Goal: Task Accomplishment & Management: Manage account settings

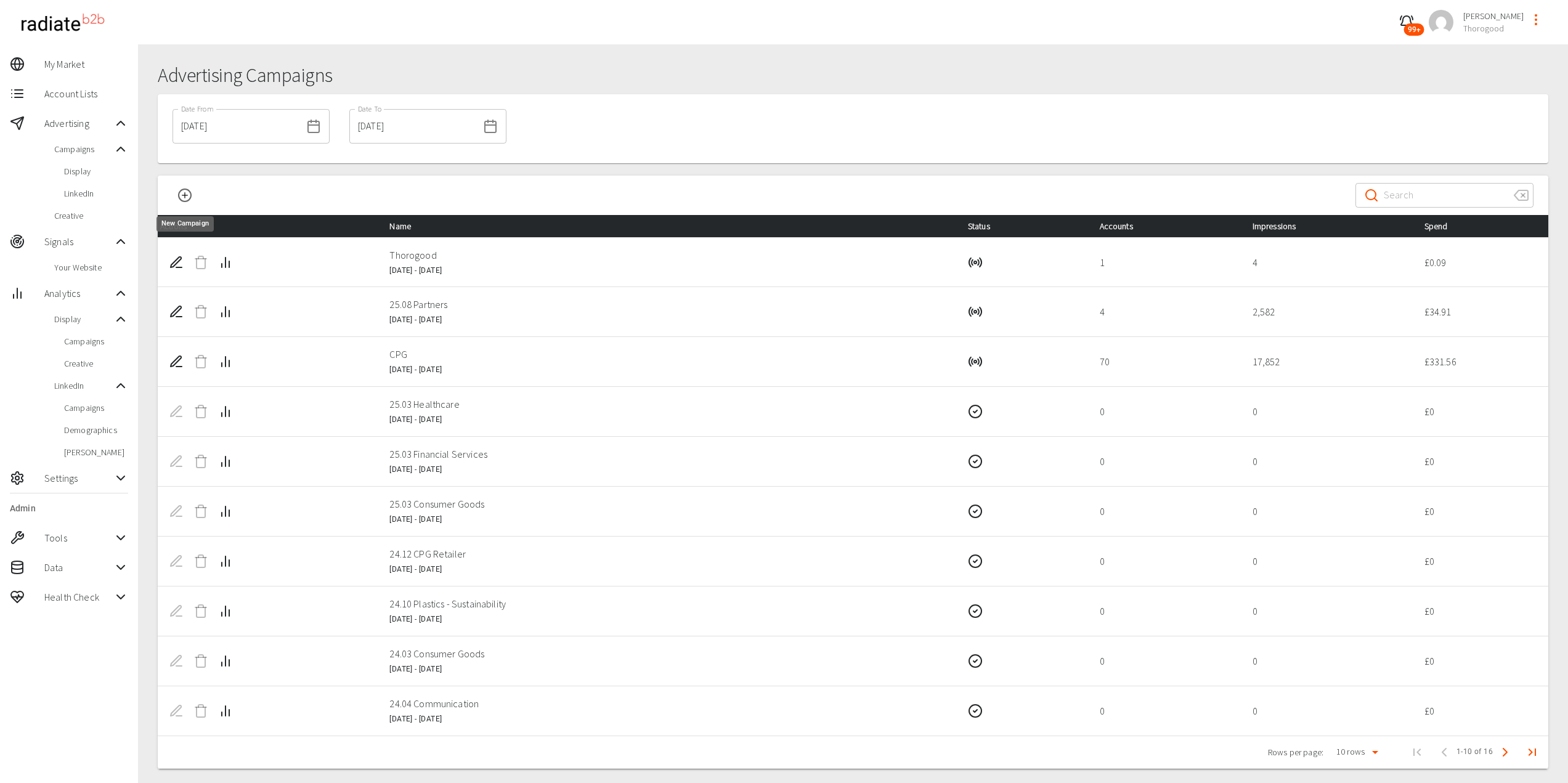
click at [181, 195] on icon "New Campaign" at bounding box center [185, 195] width 15 height 15
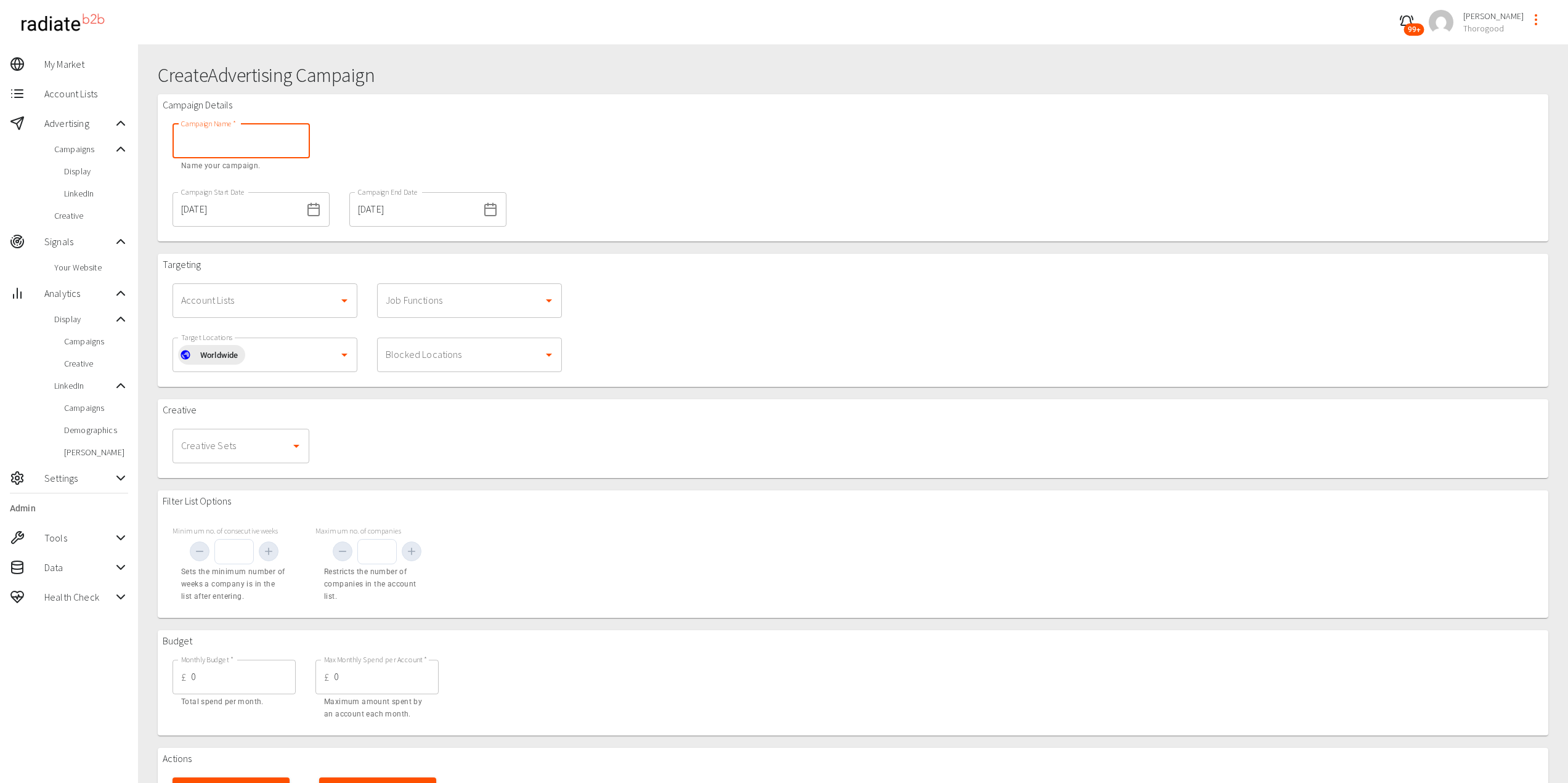
click at [233, 155] on input "Campaign Name   *" at bounding box center [241, 141] width 138 height 35
click at [278, 313] on div "Account Lists" at bounding box center [264, 301] width 185 height 35
type input "Brand"
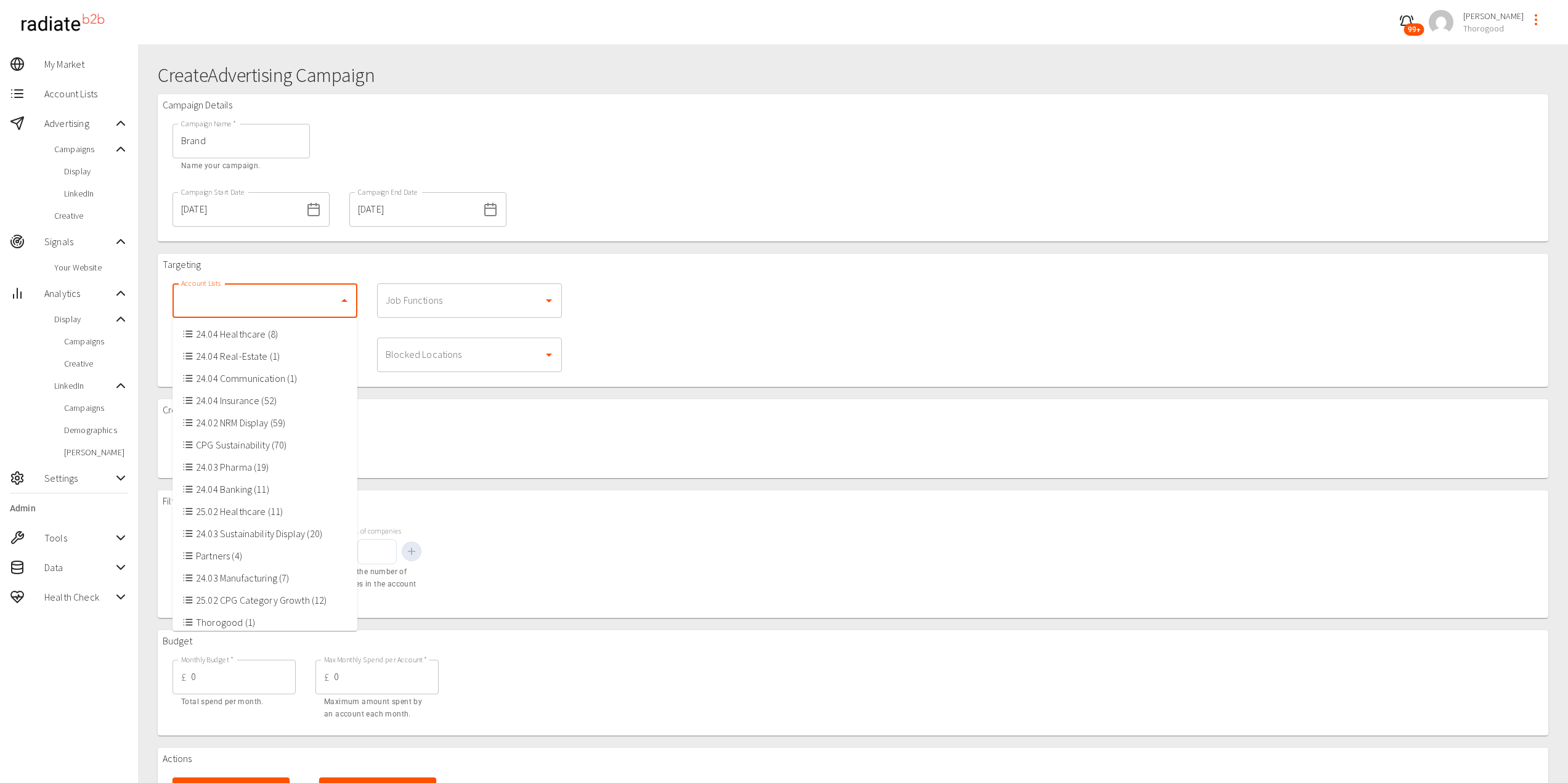
click at [262, 330] on li "24.04 Healthcare (8)" at bounding box center [264, 334] width 185 height 22
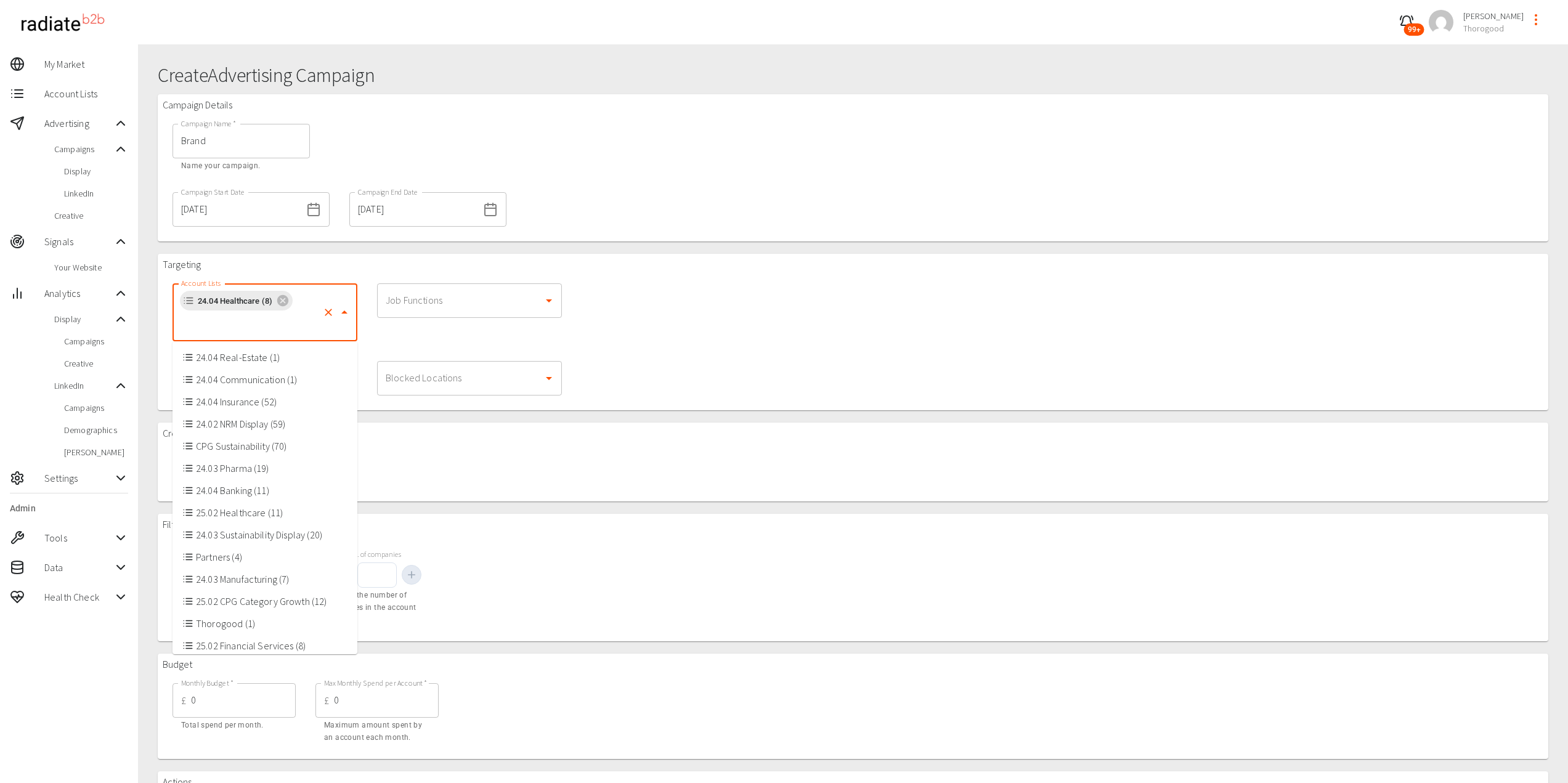
click at [278, 321] on input "Account Lists" at bounding box center [248, 324] width 140 height 23
click at [233, 355] on li "24.04 Real-Estate (1)" at bounding box center [264, 357] width 185 height 22
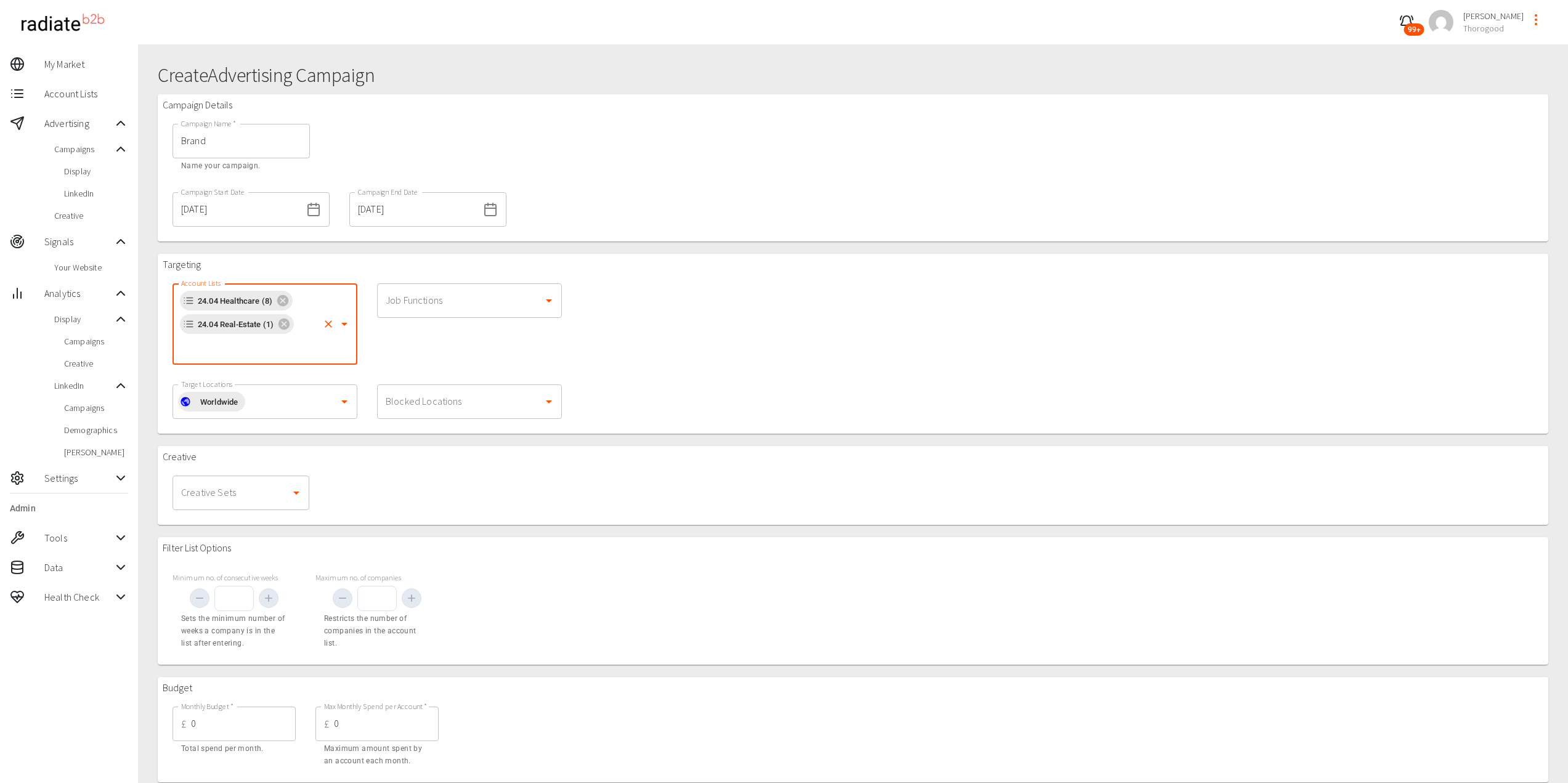
click at [232, 352] on input "Account Lists" at bounding box center [248, 347] width 140 height 23
click at [236, 384] on li "24.04 Communication (1)" at bounding box center [264, 381] width 185 height 22
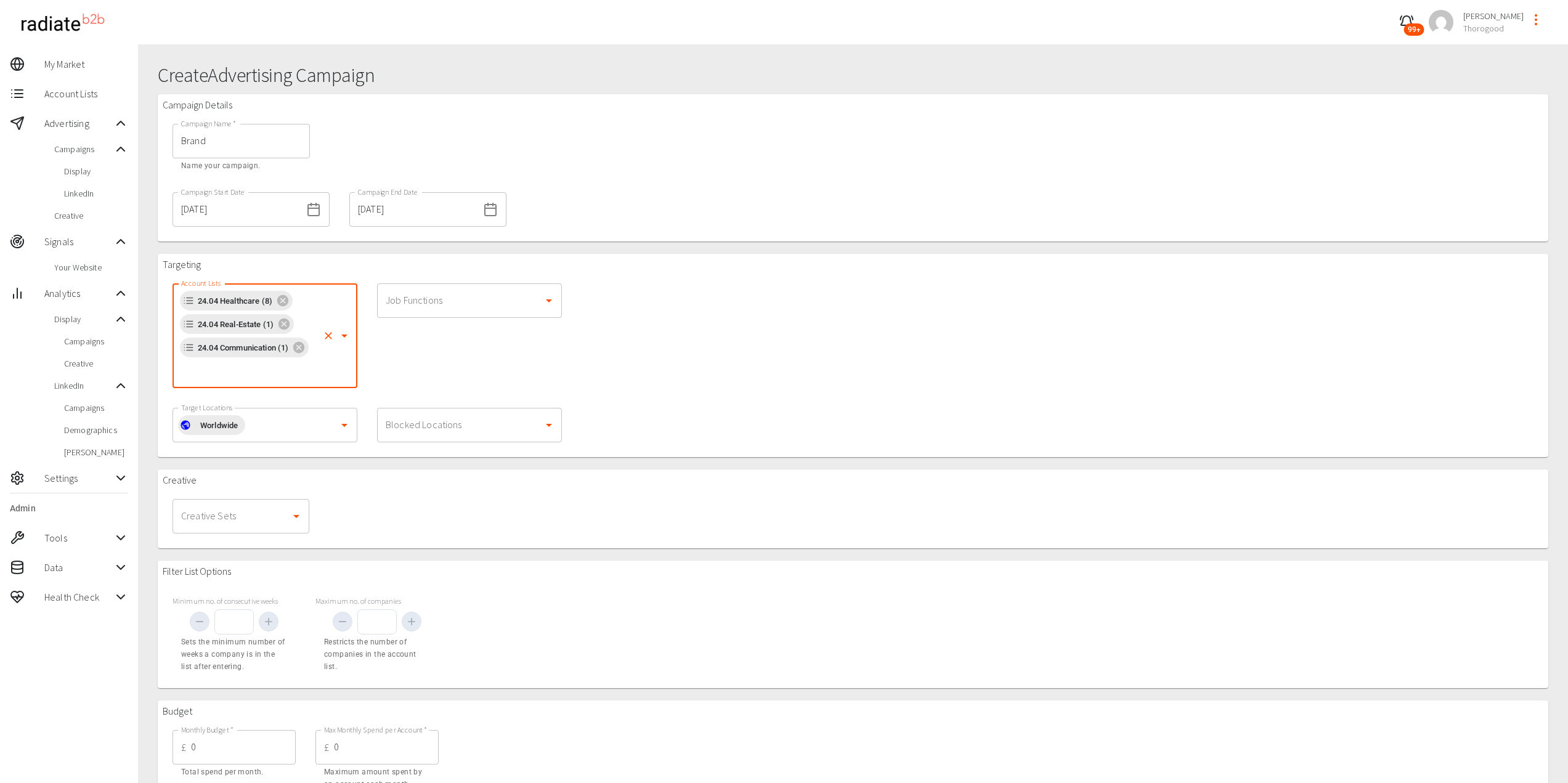
click at [236, 384] on div "24.04 Healthcare (8) 24.04 Real-Estate (1) 24.04 Communication (1) Account Lists" at bounding box center [264, 336] width 185 height 105
click at [237, 399] on li "24.04 Insurance (52)" at bounding box center [264, 404] width 185 height 22
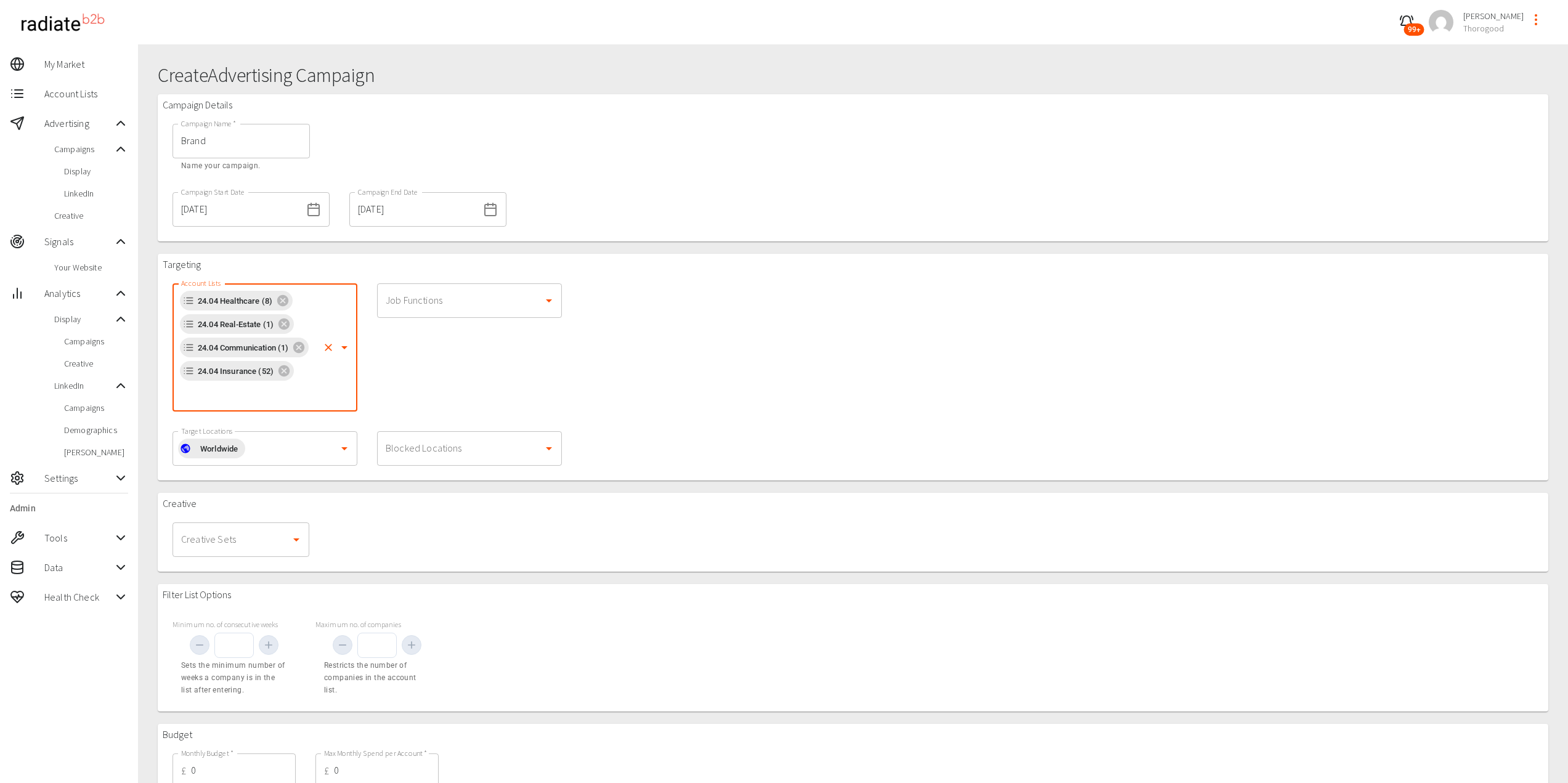
click at [237, 399] on input "Account Lists" at bounding box center [248, 394] width 140 height 23
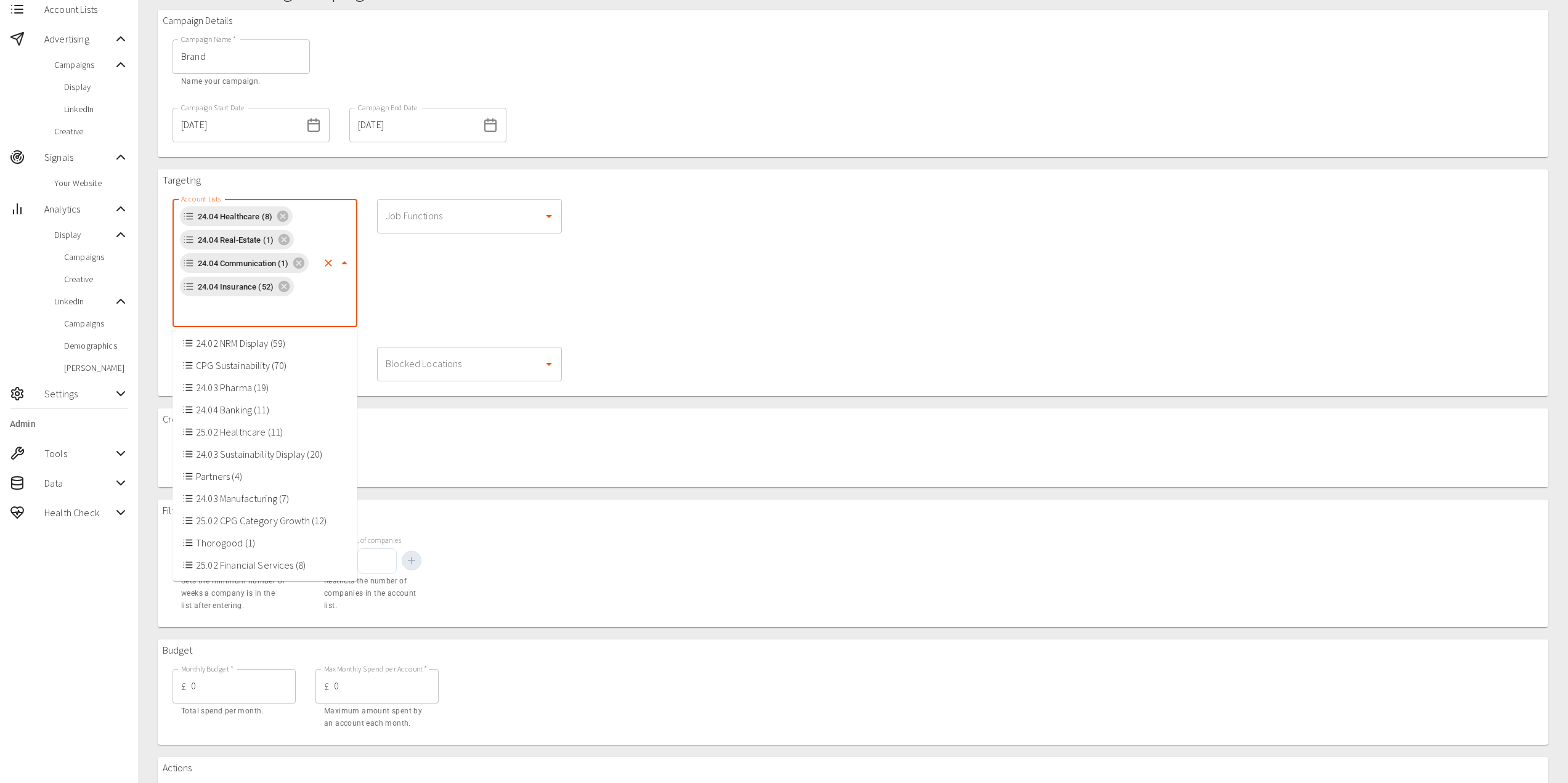
scroll to position [123, 0]
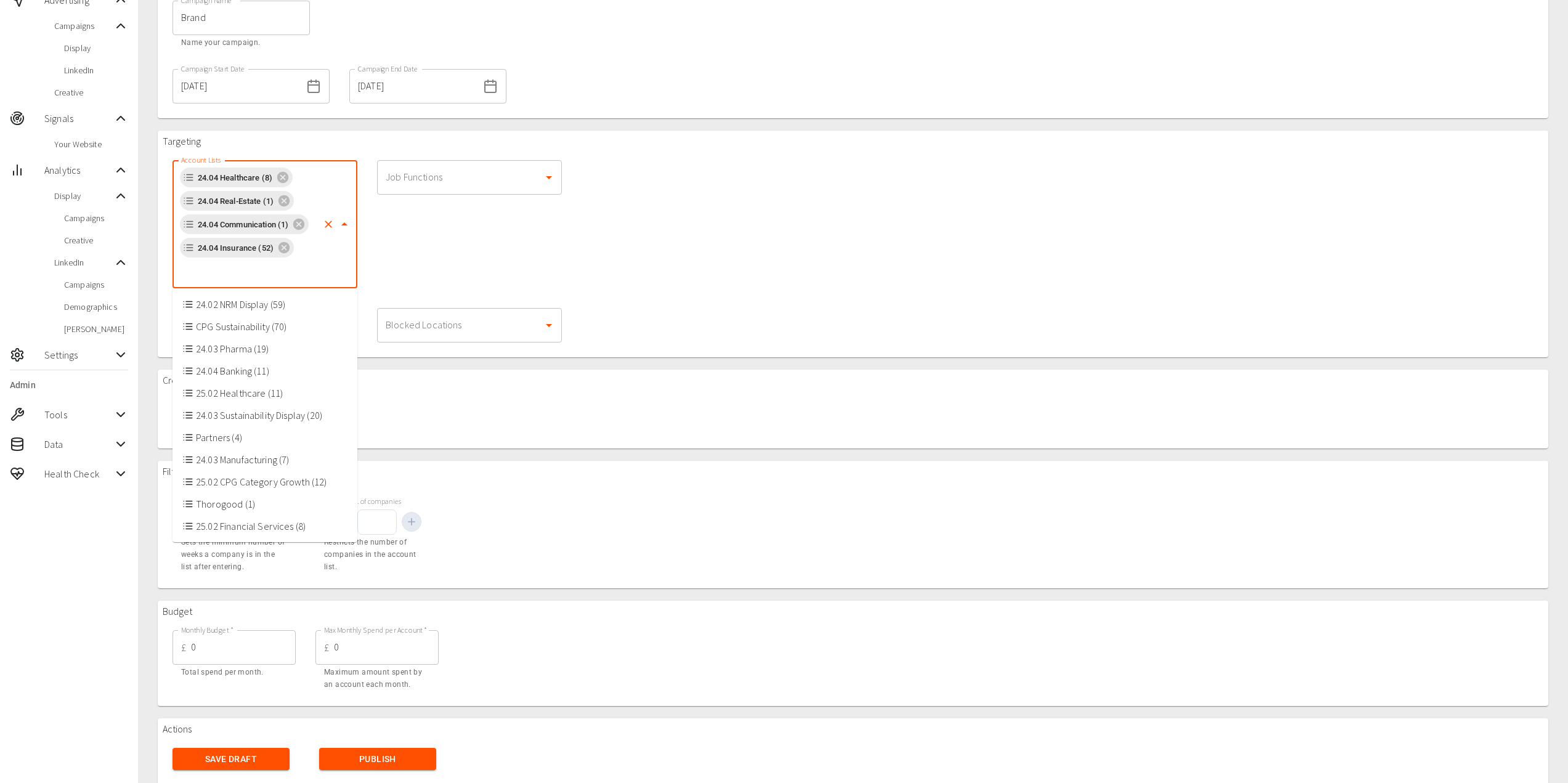
click at [237, 376] on li "24.04 Banking (11)" at bounding box center [264, 370] width 185 height 22
click at [293, 273] on input "Account Lists" at bounding box center [302, 271] width 29 height 23
click at [248, 372] on li "25.02 Healthcare (11)" at bounding box center [264, 370] width 185 height 22
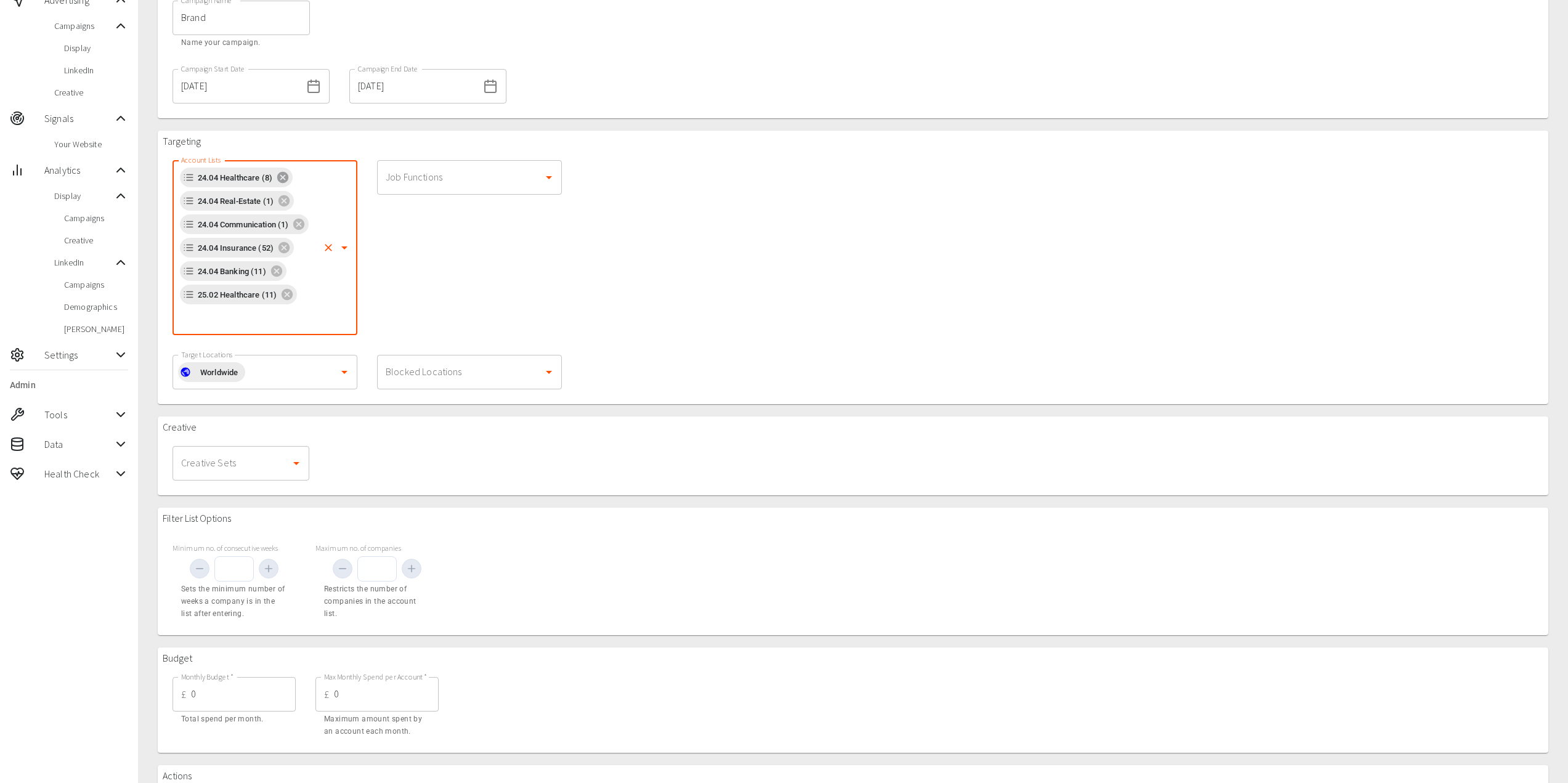
click at [284, 179] on icon at bounding box center [282, 177] width 11 height 11
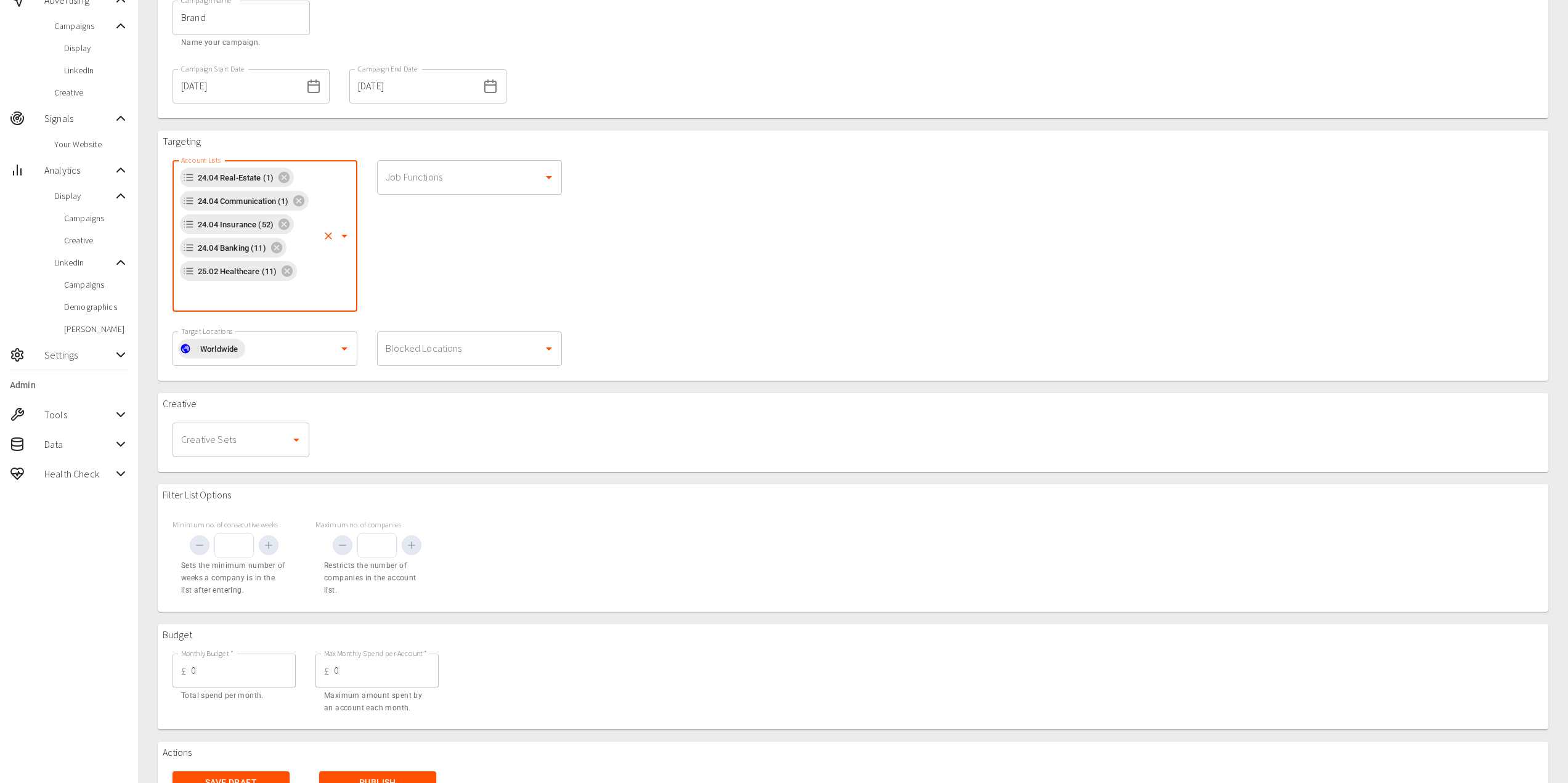
click at [244, 295] on input "Account Lists" at bounding box center [248, 294] width 140 height 23
click at [243, 393] on li "24.03 Pharma (19)" at bounding box center [264, 394] width 185 height 22
click at [242, 394] on div "Creative Creative Sets Creative Sets" at bounding box center [853, 432] width 1390 height 79
click at [295, 300] on input "Account Lists" at bounding box center [302, 294] width 30 height 23
click at [257, 444] on li "24.03 Manufacturing (7)" at bounding box center [264, 438] width 185 height 22
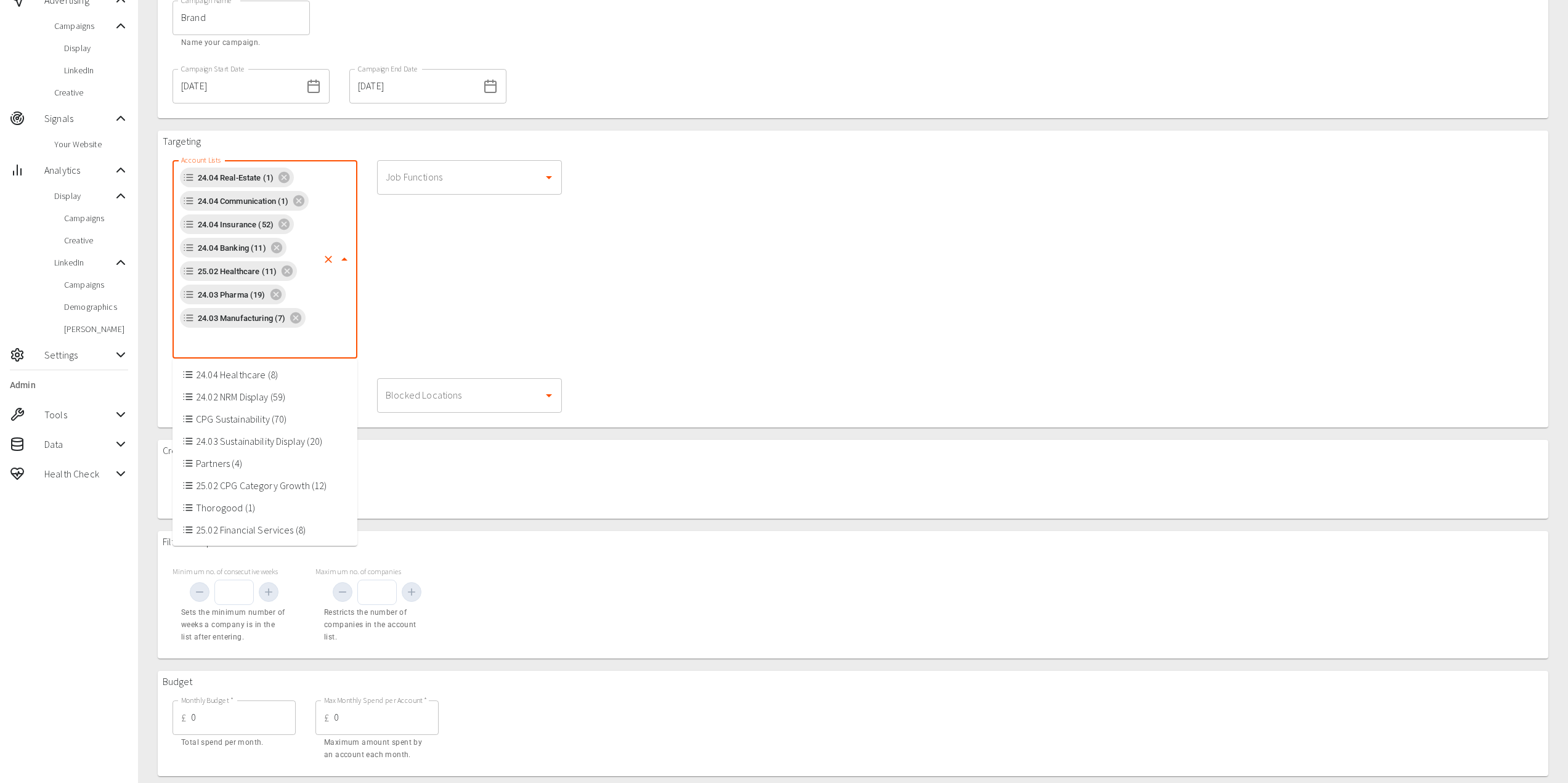
click at [278, 348] on input "Account Lists" at bounding box center [248, 341] width 140 height 23
click at [515, 309] on div "Job Functions Job Functions" at bounding box center [469, 259] width 205 height 218
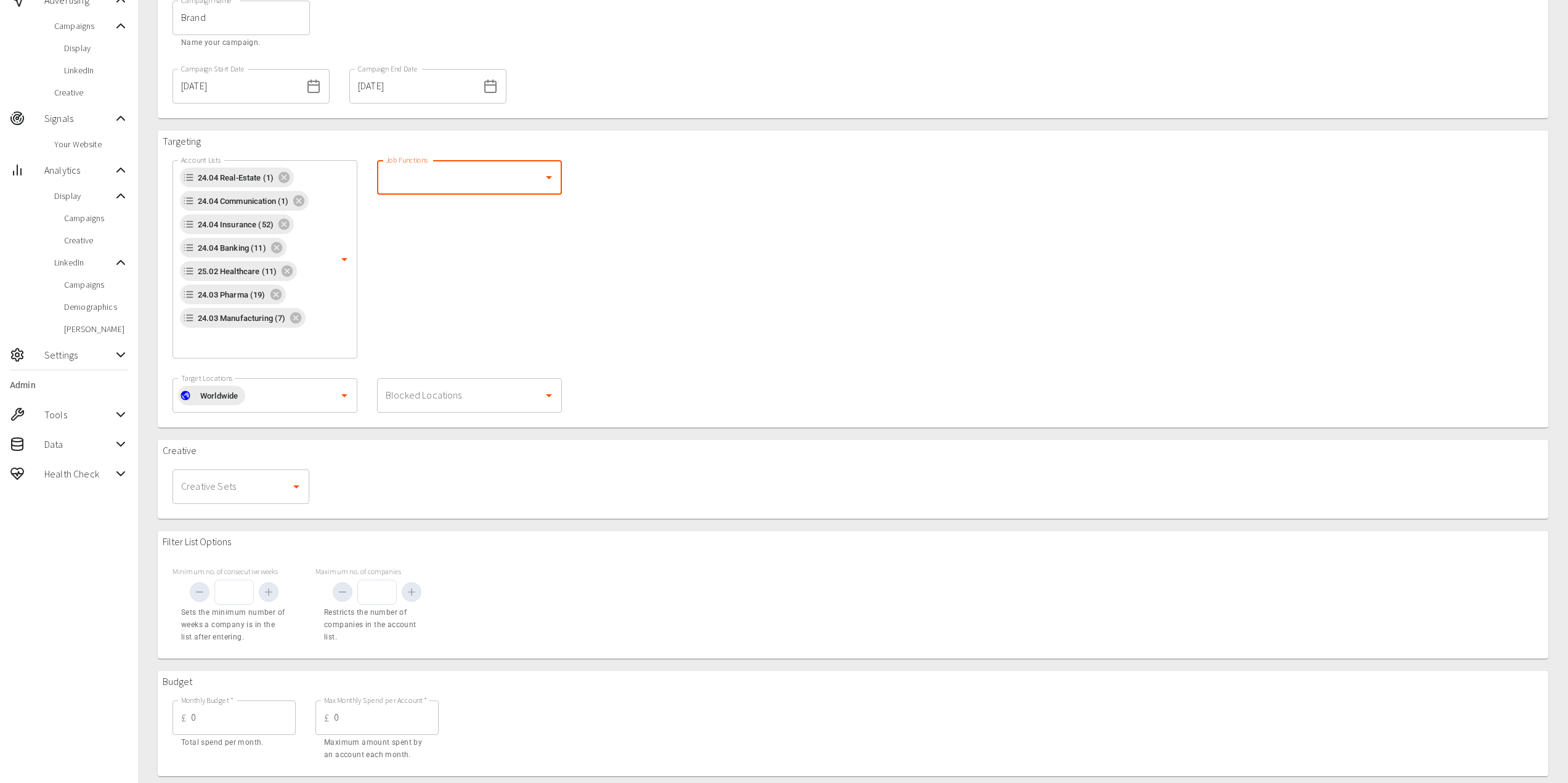
click at [450, 181] on input "Job Functions" at bounding box center [460, 177] width 155 height 23
click at [448, 204] on li "Executives and Management" at bounding box center [469, 210] width 185 height 22
click at [464, 194] on input "Job Functions" at bounding box center [452, 201] width 140 height 23
click at [407, 301] on li "IT" at bounding box center [469, 300] width 185 height 22
click at [455, 198] on input "Job Functions" at bounding box center [477, 201] width 90 height 23
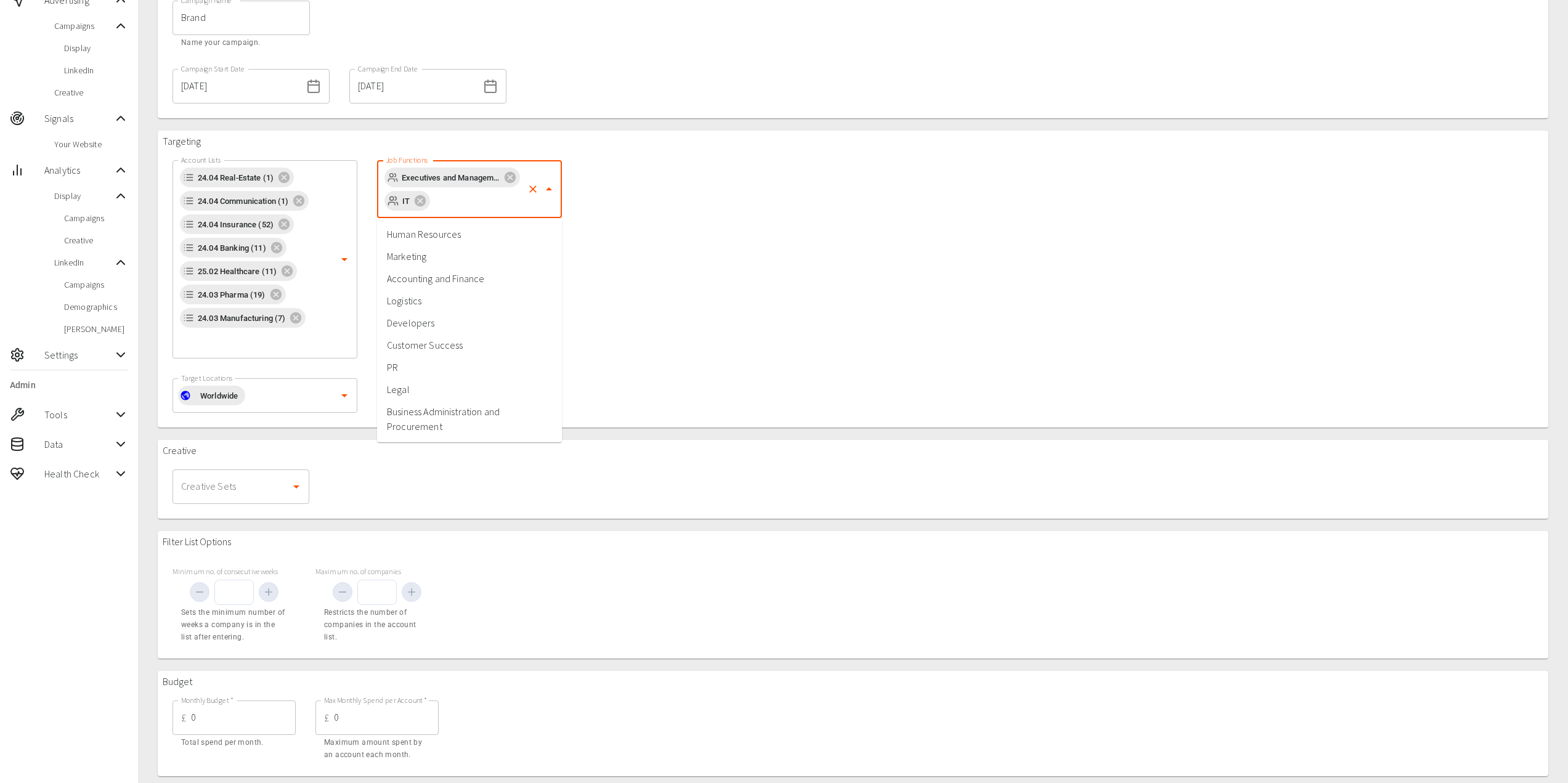
click at [424, 323] on li "Developers" at bounding box center [469, 323] width 185 height 22
click at [468, 230] on input "Job Functions" at bounding box center [452, 224] width 140 height 23
click at [434, 419] on li "Business Administration and Procurement" at bounding box center [469, 420] width 185 height 37
click at [417, 327] on div "Job Functions Executives and Management IT Developers Business Administration a…" at bounding box center [469, 259] width 205 height 218
click at [278, 392] on input "Target Locations" at bounding box center [289, 395] width 88 height 23
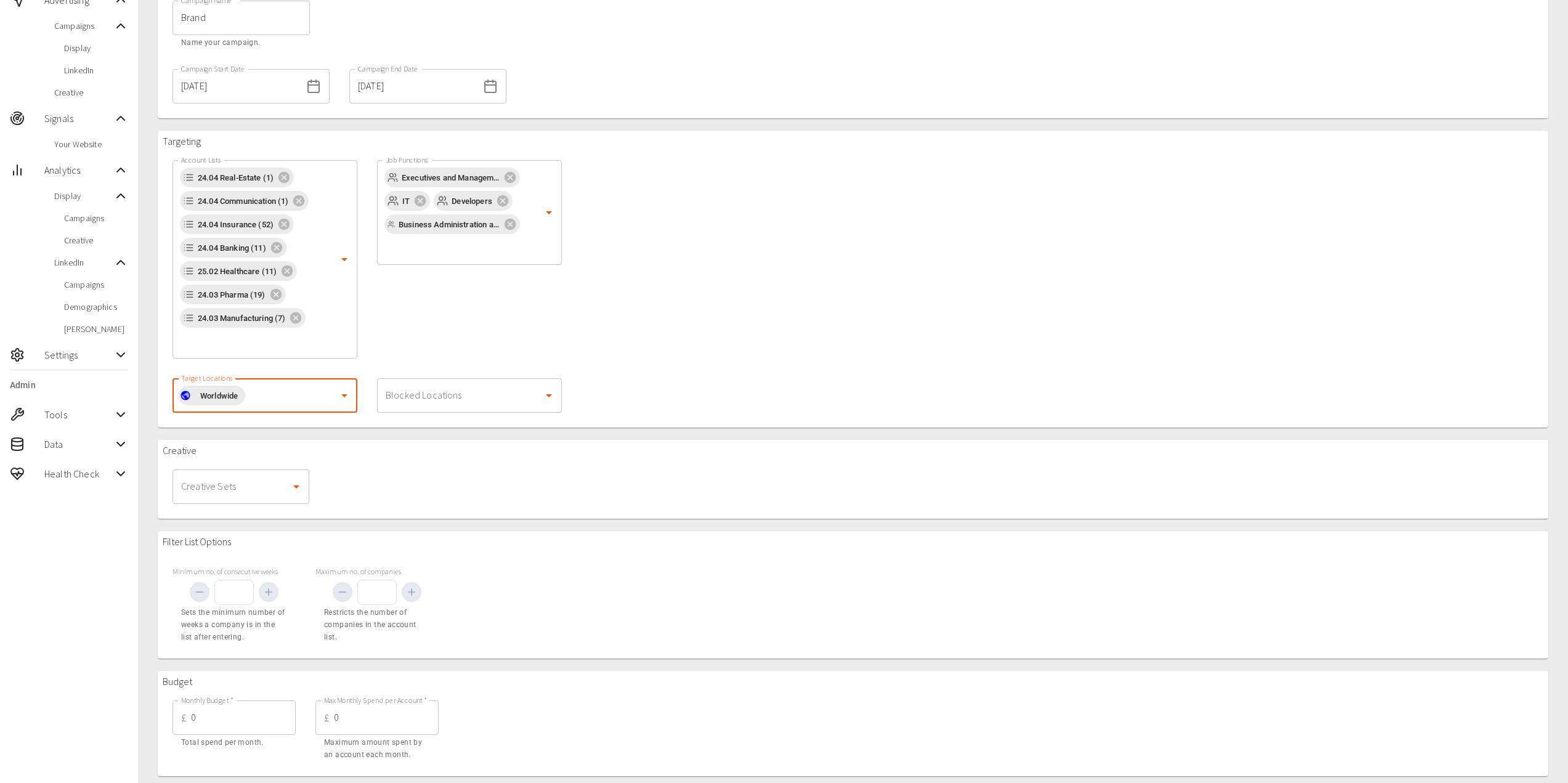
click at [278, 392] on input "Target Locations" at bounding box center [289, 395] width 88 height 23
click at [342, 397] on icon "Open" at bounding box center [344, 395] width 15 height 15
type input "[GEOGRAPHIC_DATA]"
click at [242, 433] on li "[GEOGRAPHIC_DATA]" at bounding box center [264, 429] width 185 height 22
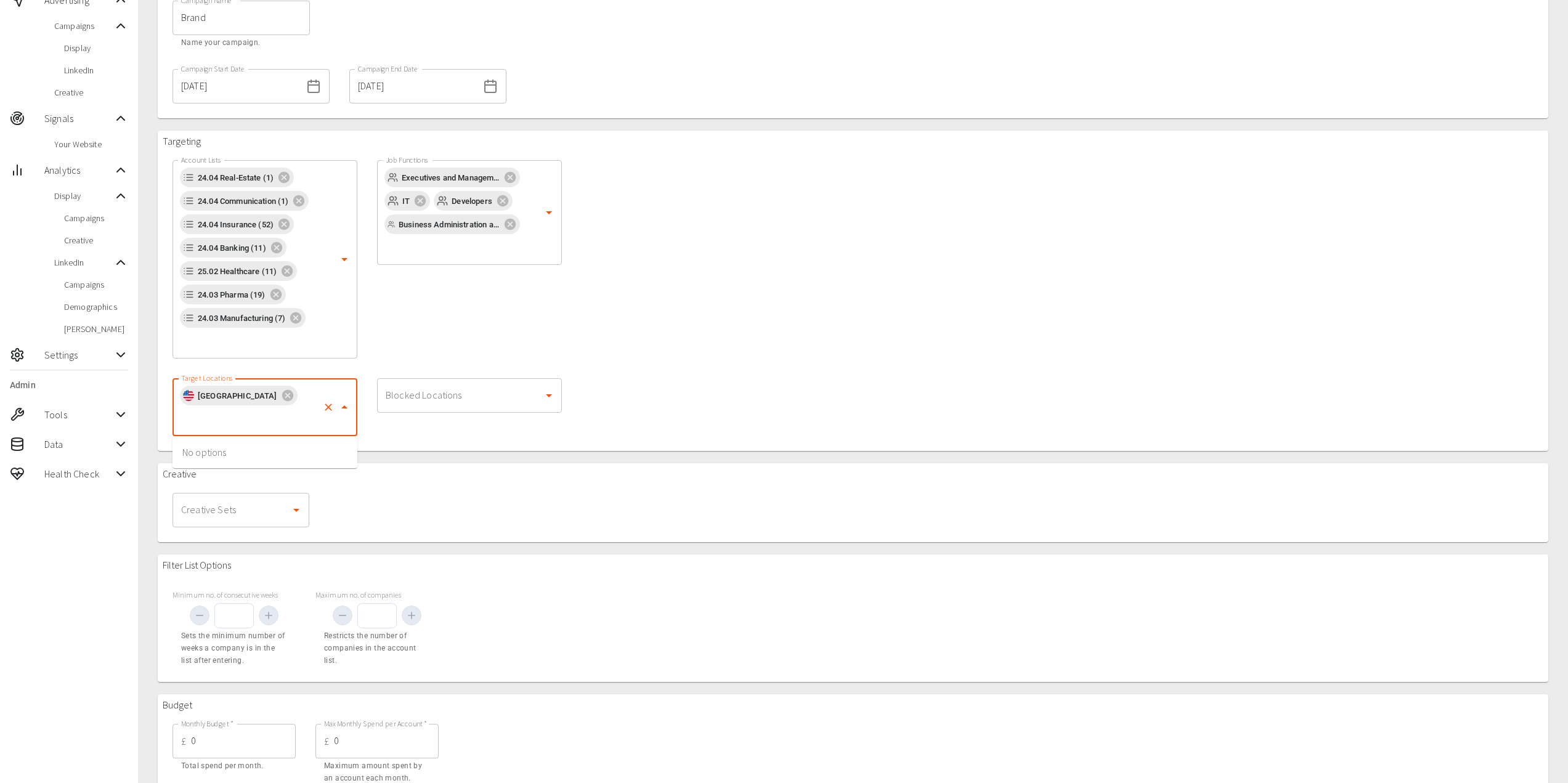
click at [264, 422] on input "Target Locations" at bounding box center [248, 419] width 140 height 23
type input "[GEOGRAPHIC_DATA]"
click at [267, 448] on li "[GEOGRAPHIC_DATA]" at bounding box center [264, 452] width 185 height 22
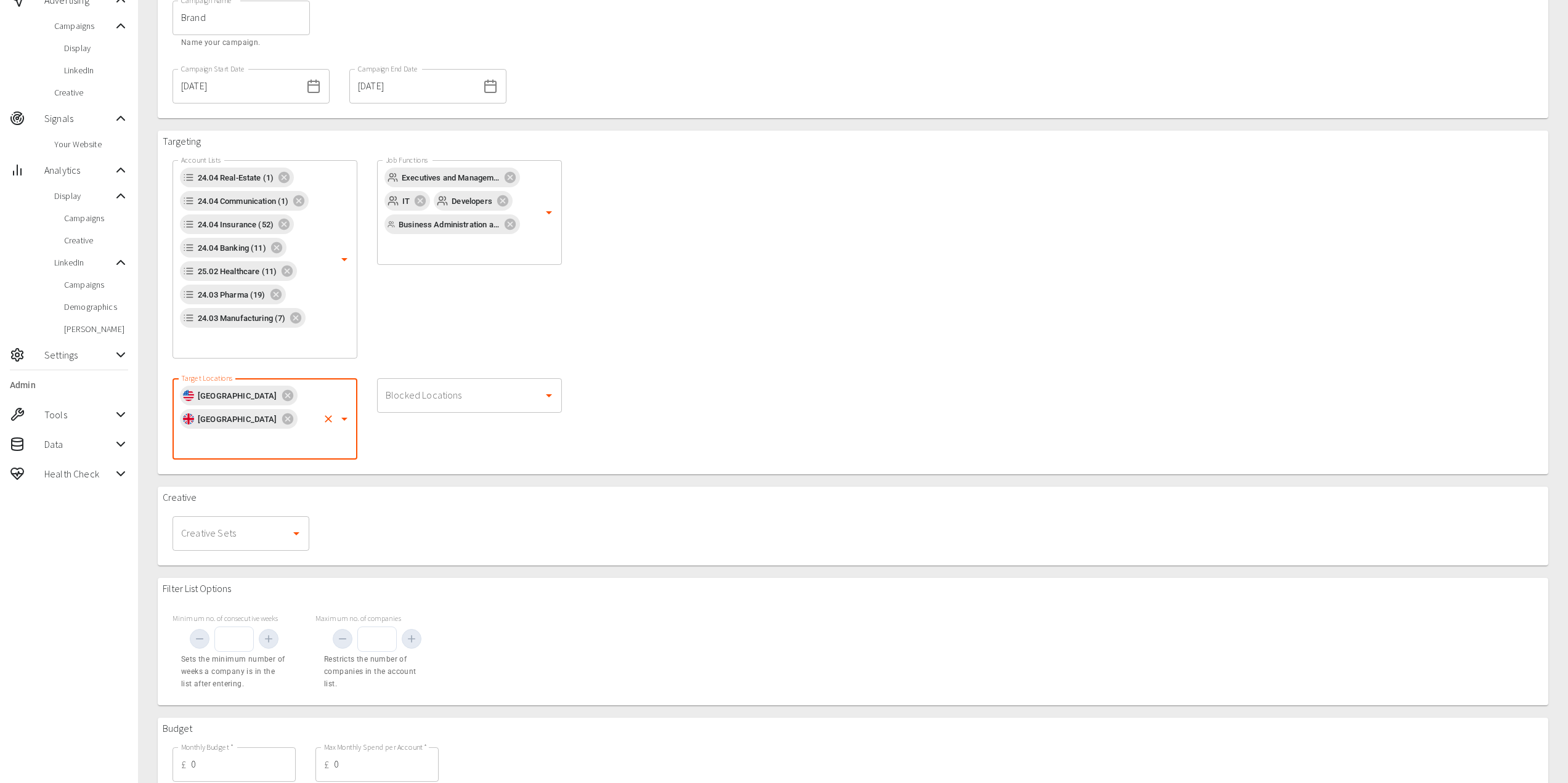
click at [448, 449] on div "Targeting Account Lists 24.04 Real-Estate (1) 24.04 Communication (1) 24.04 Ins…" at bounding box center [853, 302] width 1390 height 344
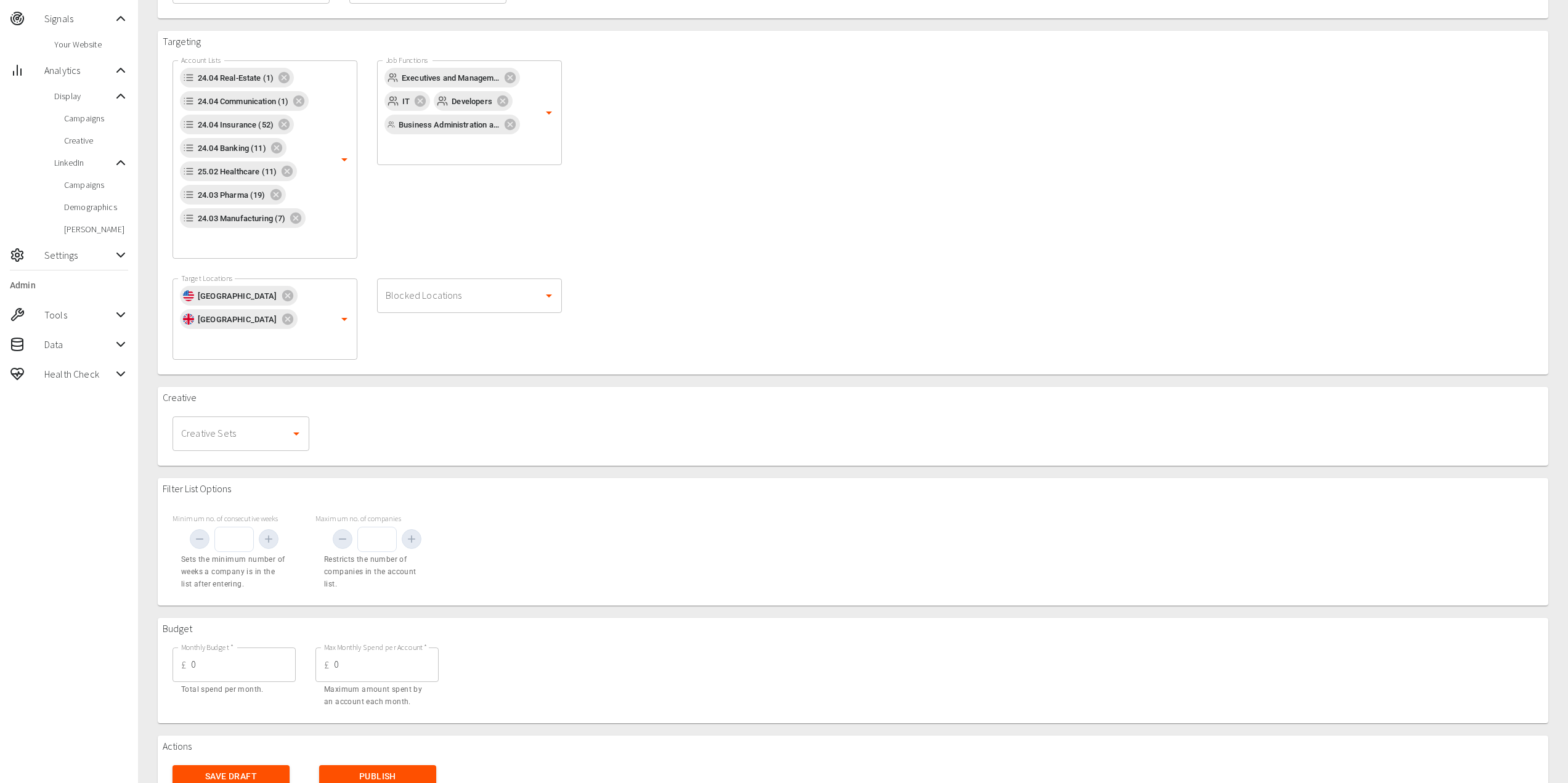
scroll to position [239, 0]
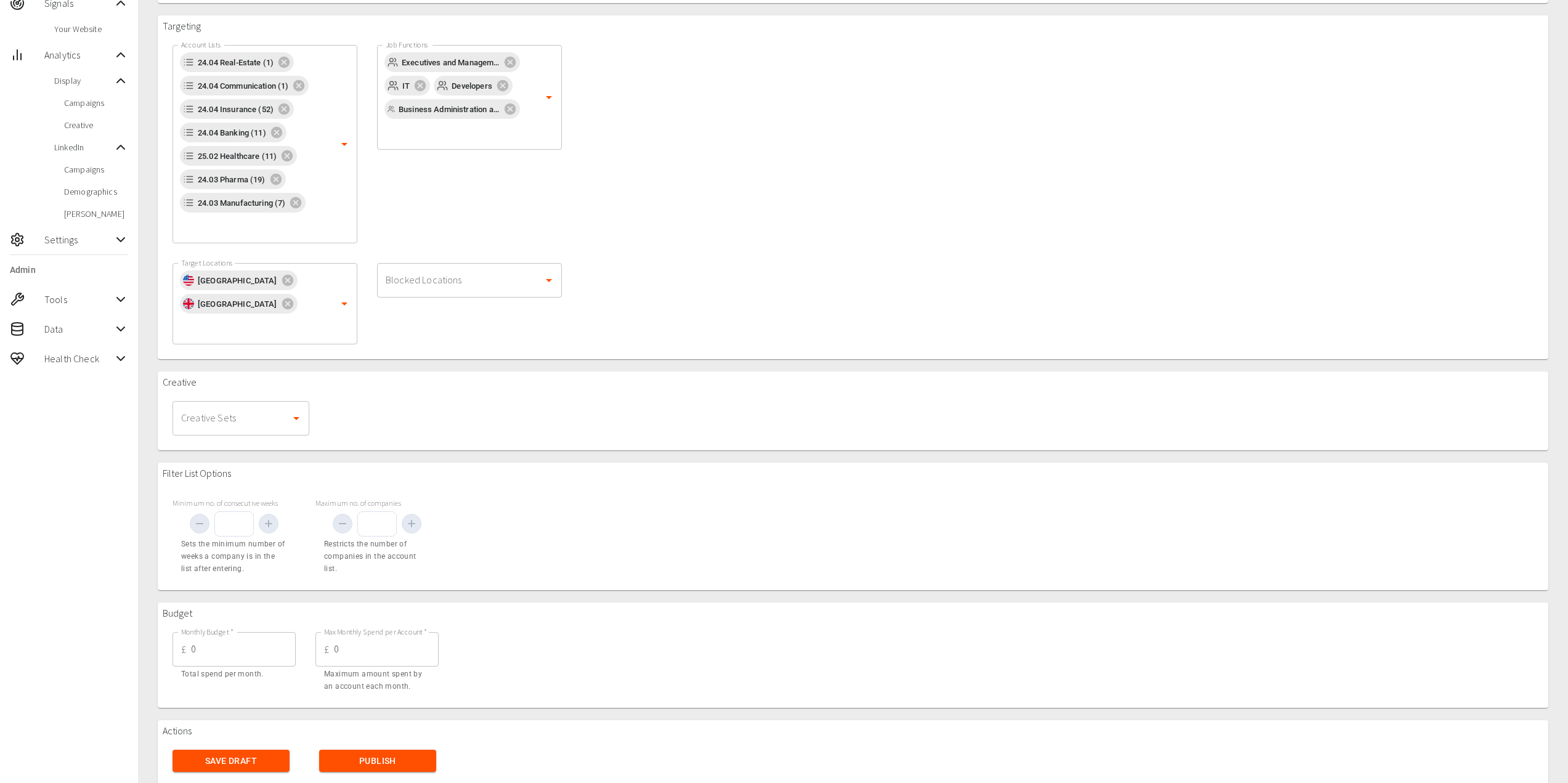
click at [278, 406] on input "Creative Sets" at bounding box center [232, 418] width 107 height 23
click at [242, 750] on button "Save Draft" at bounding box center [231, 760] width 117 height 22
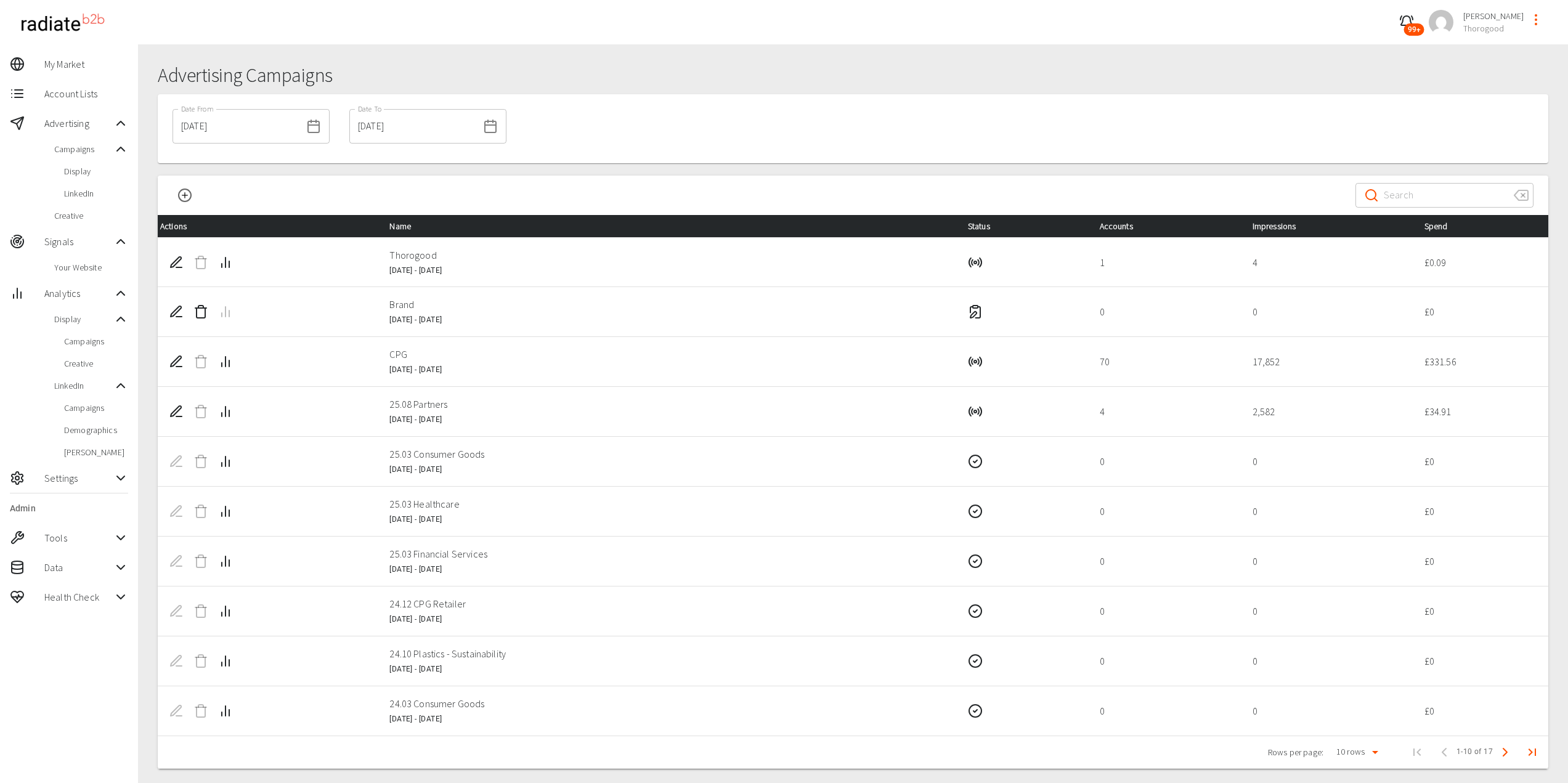
click at [83, 215] on span "Creative" at bounding box center [91, 215] width 74 height 12
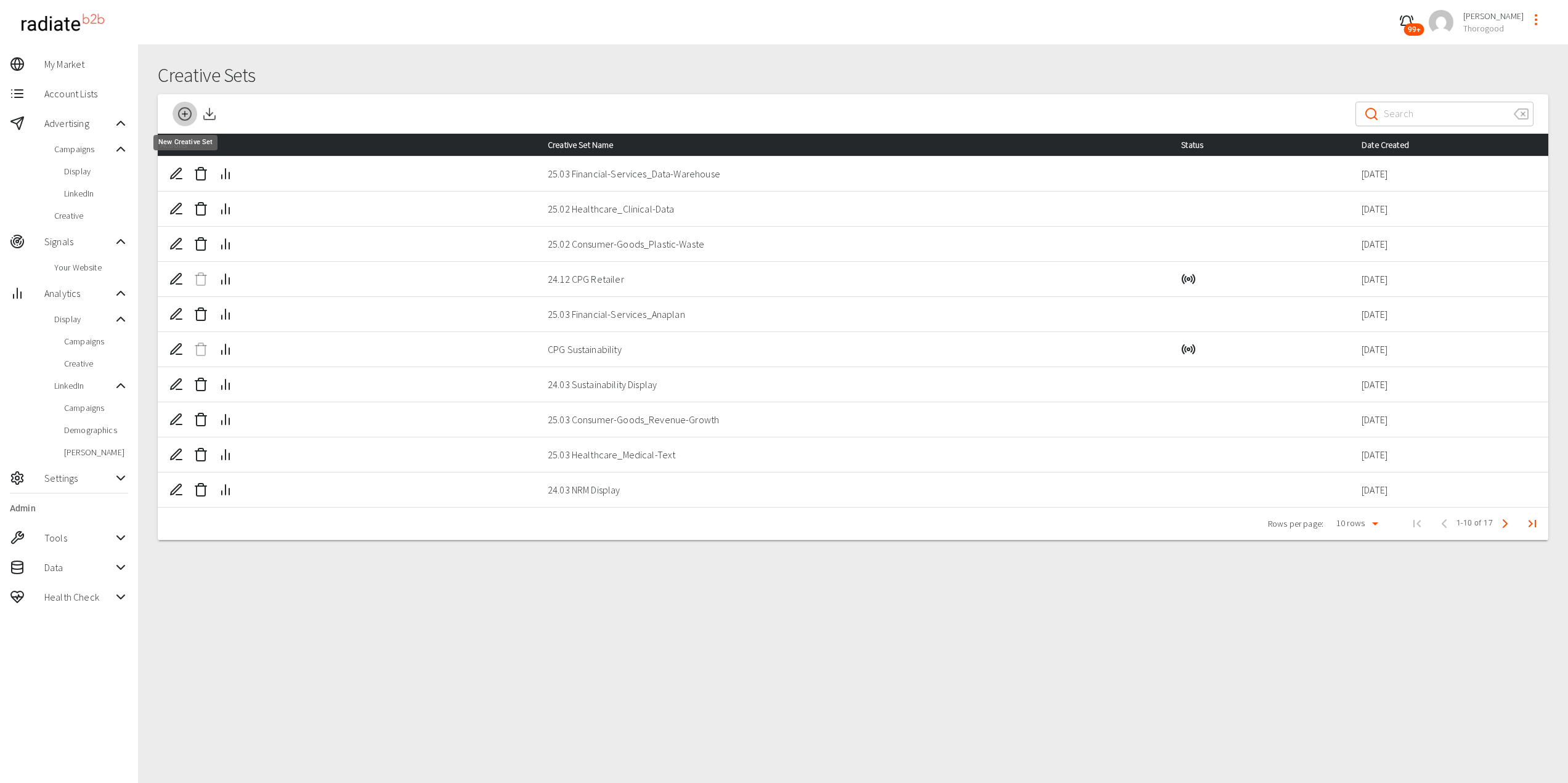
click at [183, 114] on icon "New Creative Set" at bounding box center [185, 114] width 15 height 15
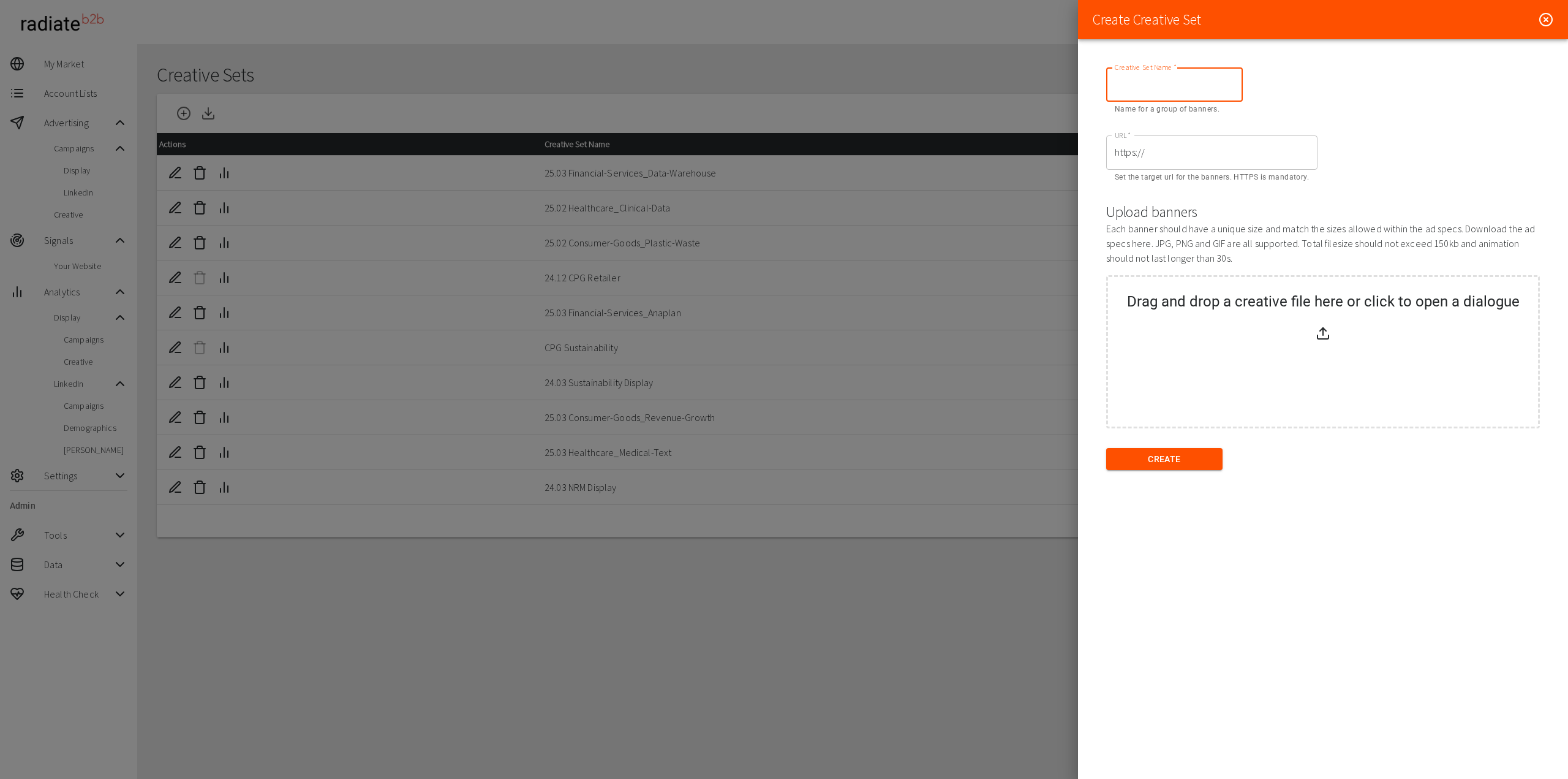
click at [1159, 101] on input "Creative Set Name   *" at bounding box center [1175, 84] width 137 height 35
type input "25.10 Brand"
click at [1176, 146] on input "https://" at bounding box center [1212, 153] width 212 height 35
click at [1177, 146] on input "https://" at bounding box center [1212, 153] width 212 height 35
click at [1186, 142] on input "https://" at bounding box center [1212, 153] width 212 height 35
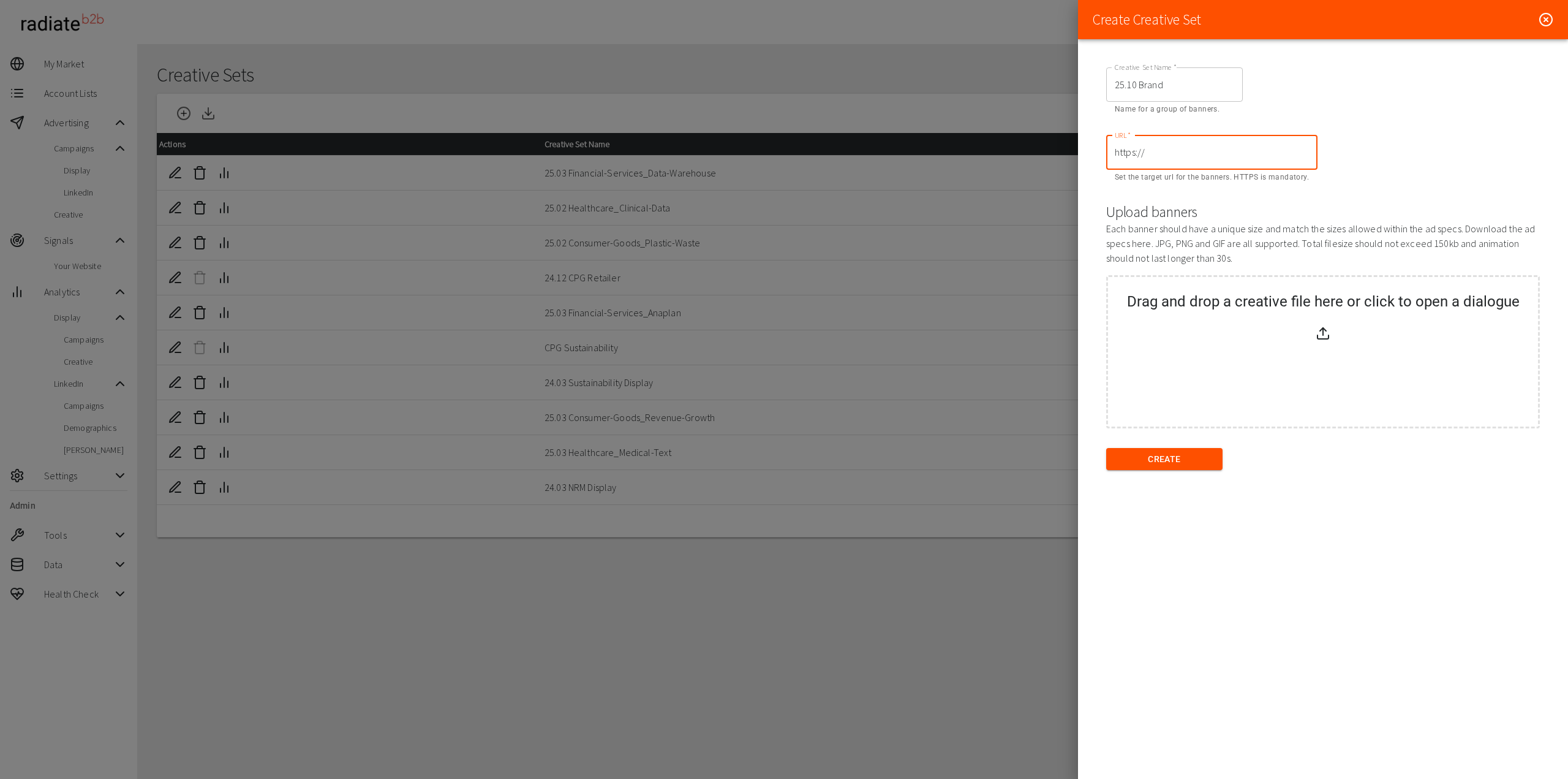
drag, startPoint x: 1165, startPoint y: 153, endPoint x: 1113, endPoint y: 161, distance: 52.6
click at [1113, 161] on input "https://" at bounding box center [1212, 153] width 212 height 35
paste input "[DOMAIN_NAME][URL]"
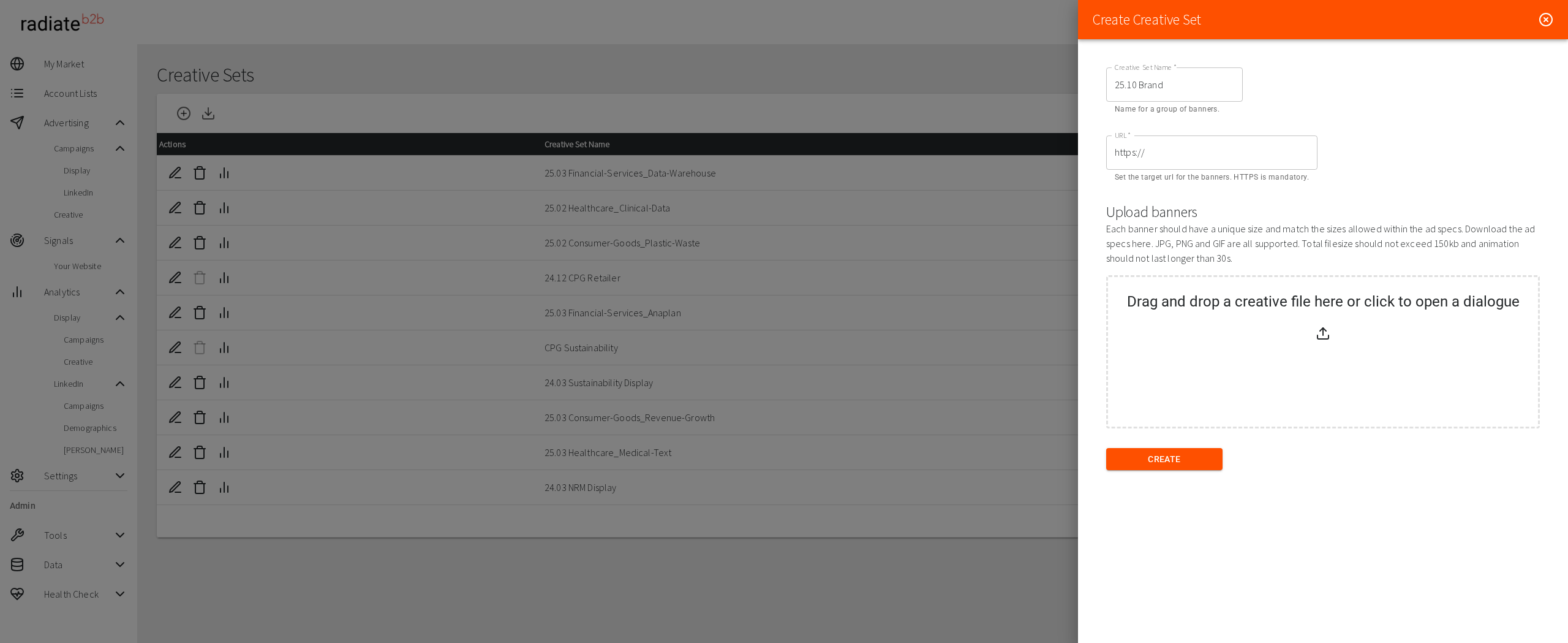
click at [529, 603] on div at bounding box center [784, 321] width 1568 height 643
click at [1174, 154] on input "https://" at bounding box center [1212, 153] width 212 height 35
click at [1166, 464] on button "Create" at bounding box center [1164, 459] width 116 height 22
click at [1195, 159] on input "https://" at bounding box center [1212, 153] width 212 height 35
click at [1166, 457] on button "Create" at bounding box center [1164, 459] width 116 height 22
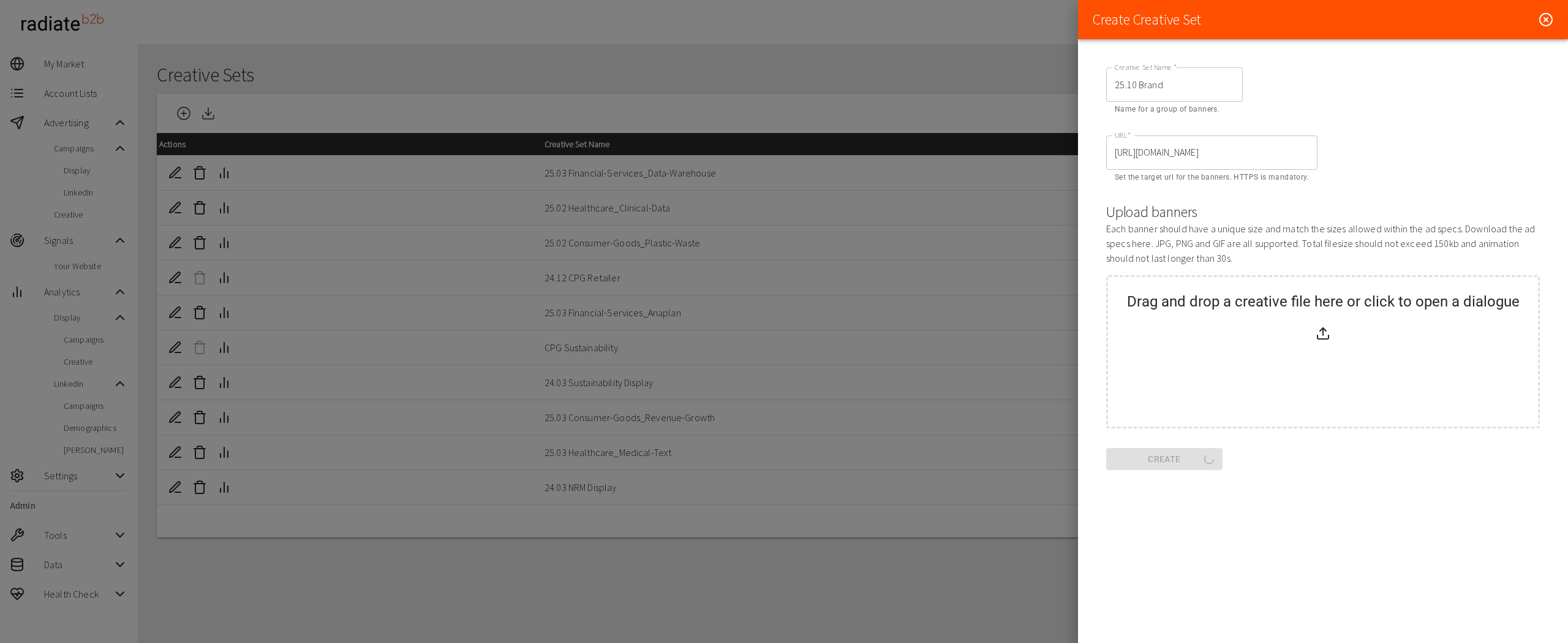
type input "https://"
drag, startPoint x: 1184, startPoint y: 75, endPoint x: 1078, endPoint y: 83, distance: 106.3
click at [1078, 83] on div "Create Creative Set Creative Set Name   * 25.10 Brand Creative Set Name   * Nam…" at bounding box center [784, 321] width 1568 height 643
click at [1544, 18] on icon at bounding box center [1546, 20] width 4 height 4
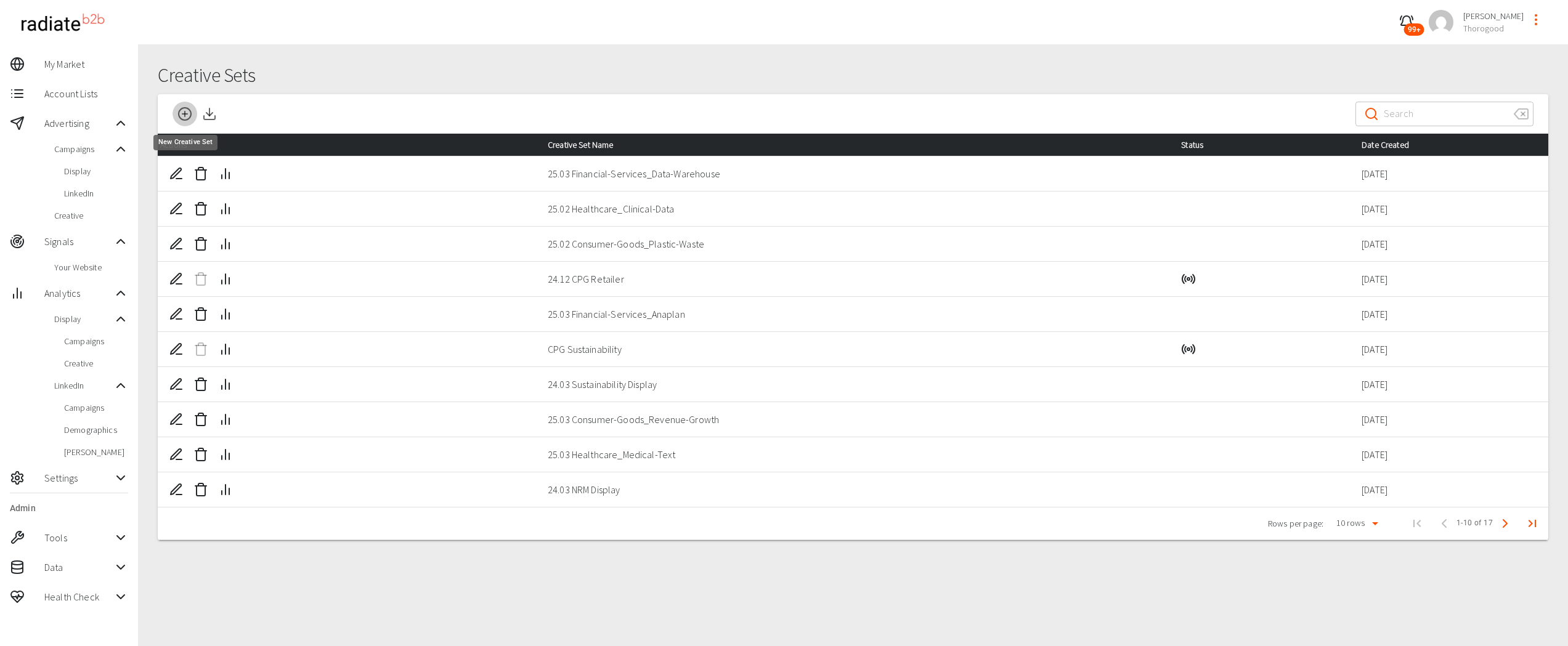
click at [182, 115] on icon "New Creative Set" at bounding box center [185, 114] width 15 height 15
click at [1537, 528] on icon "Last Page" at bounding box center [1532, 523] width 15 height 15
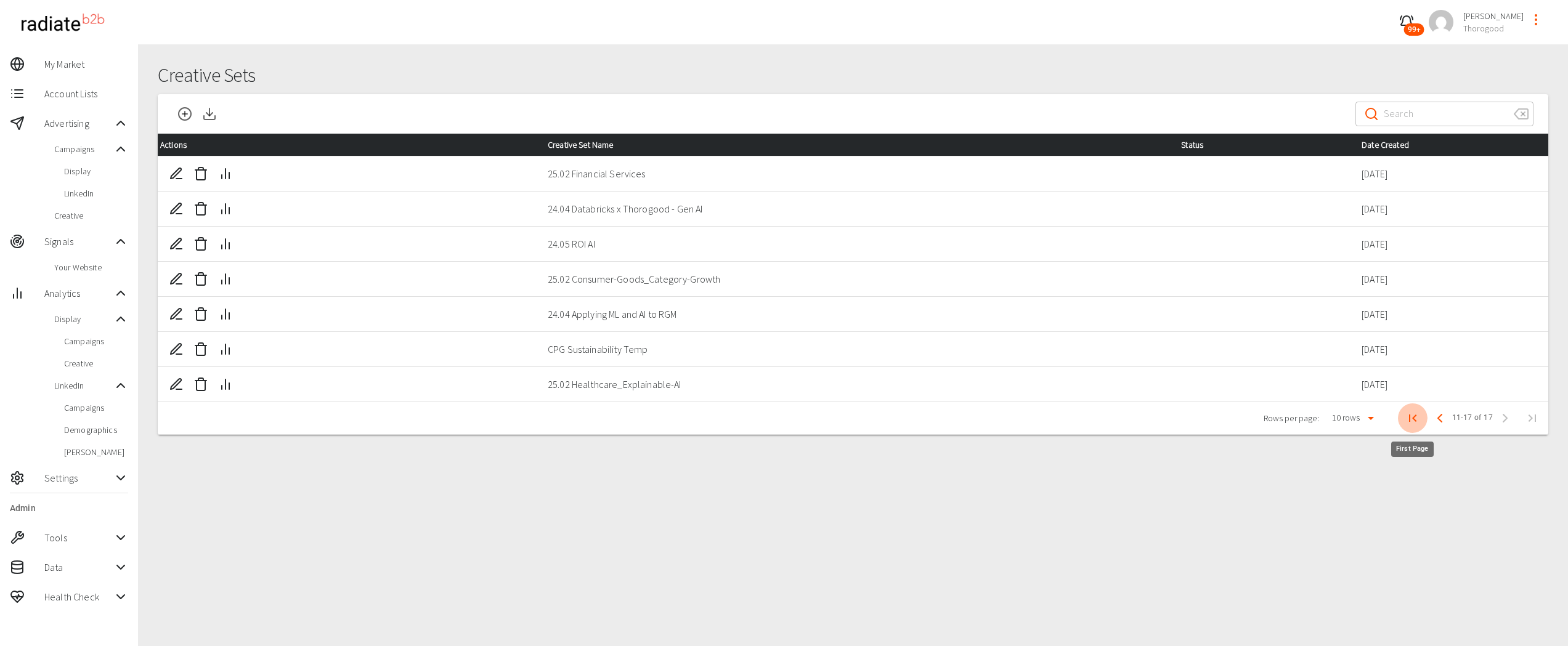
click at [1418, 416] on icon "First Page" at bounding box center [1412, 418] width 15 height 15
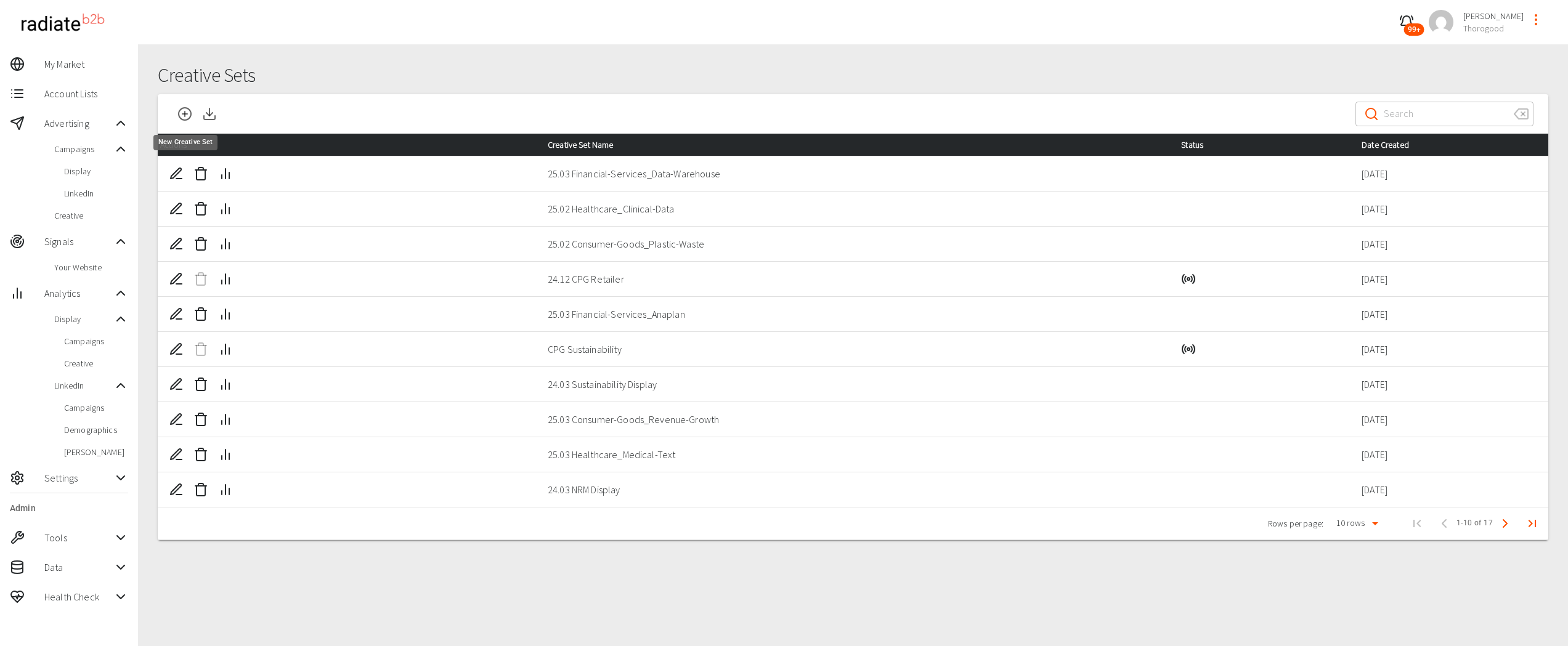
click at [185, 109] on icon "New Creative Set" at bounding box center [185, 114] width 15 height 15
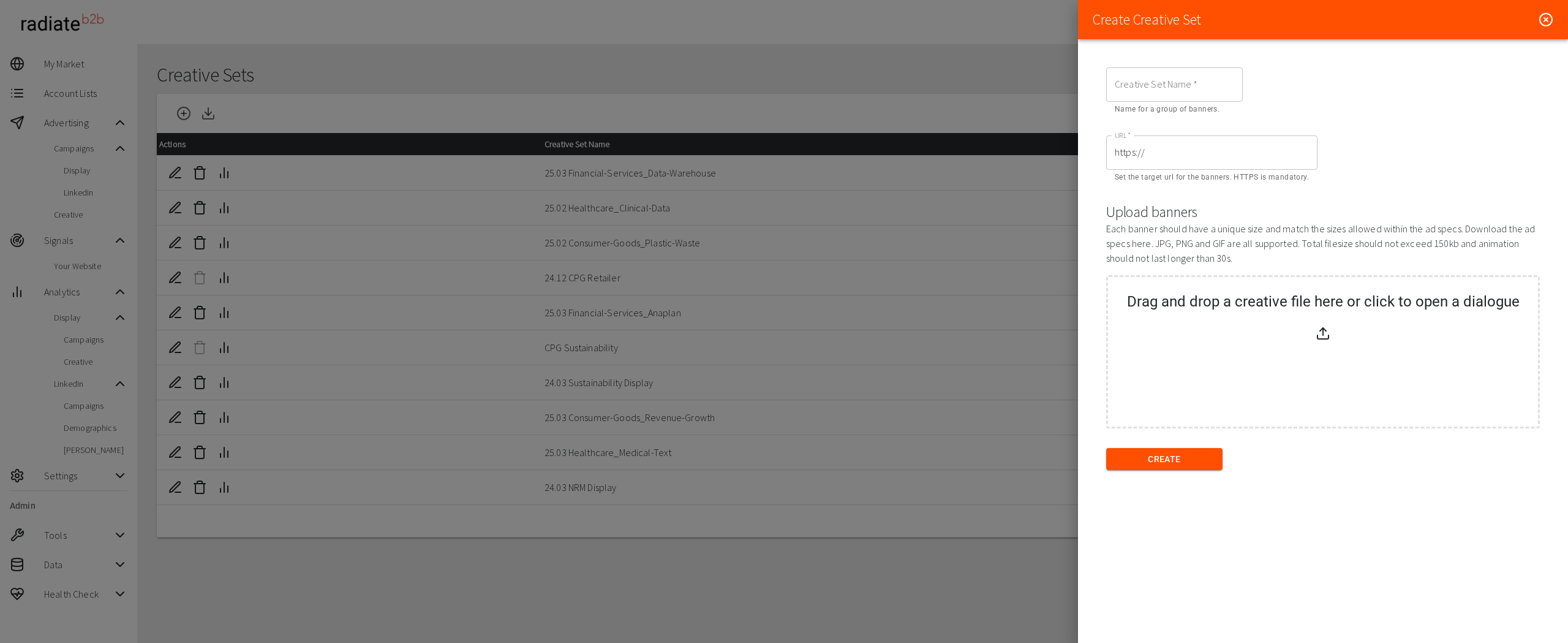
click at [1541, 20] on circle at bounding box center [1546, 19] width 12 height 12
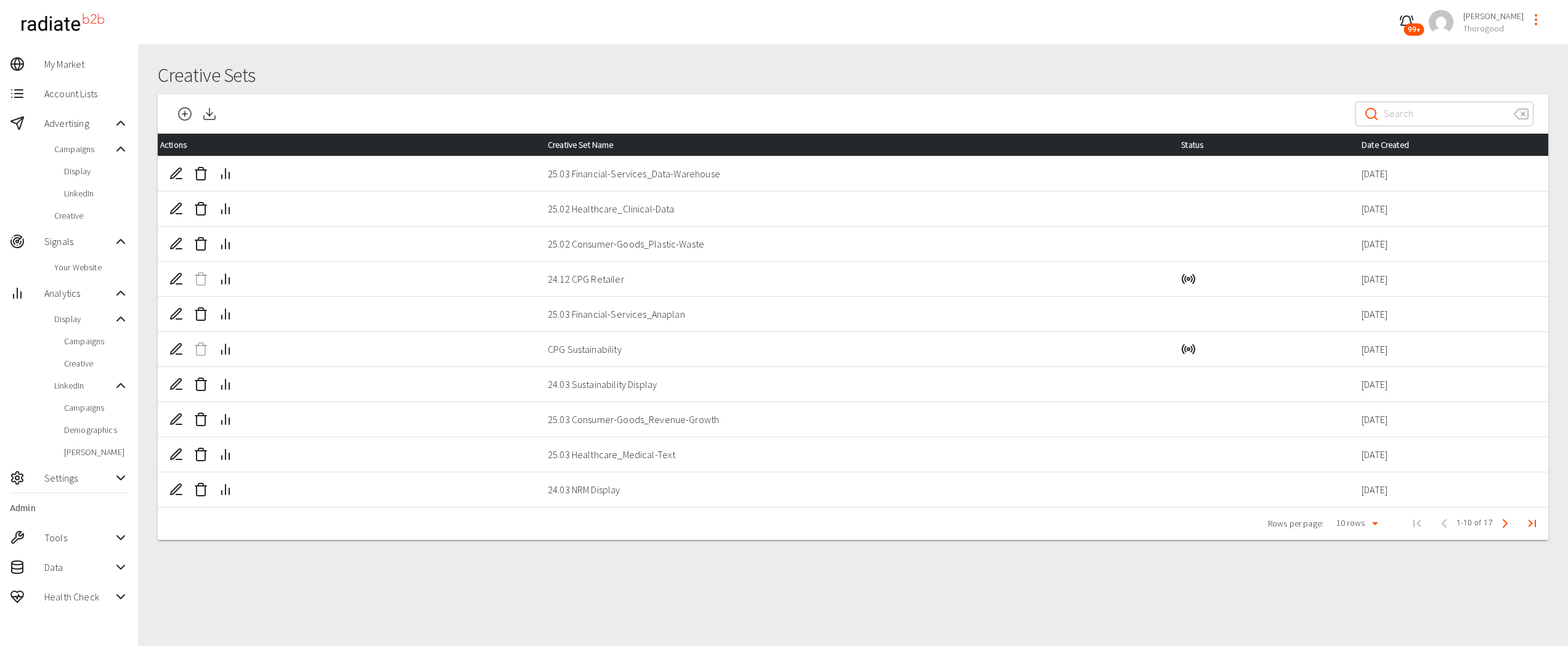
click at [183, 114] on line "New Creative Set" at bounding box center [185, 114] width 5 height 0
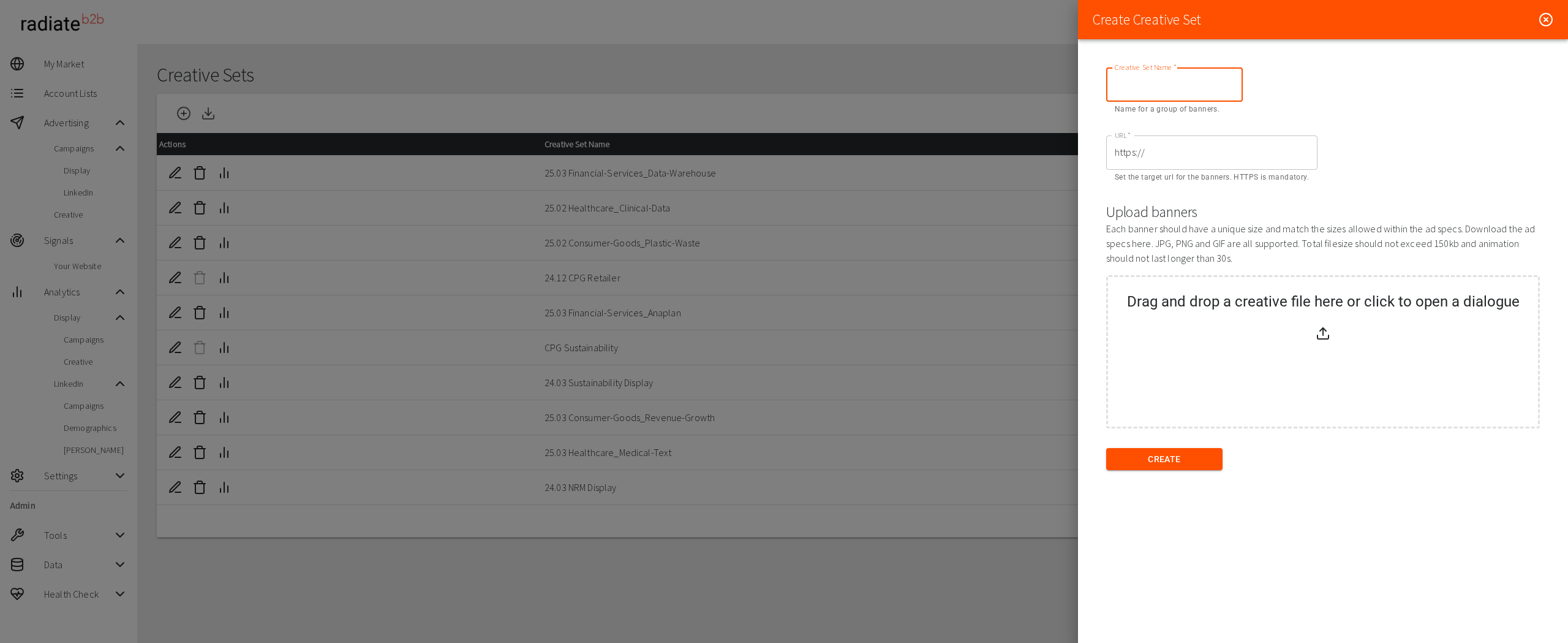
click at [1134, 94] on input "Creative Set Name   *" at bounding box center [1175, 84] width 137 height 35
type input "25.10 Brand"
click at [708, 104] on div at bounding box center [784, 321] width 1568 height 643
click at [1551, 18] on icon at bounding box center [1546, 19] width 15 height 15
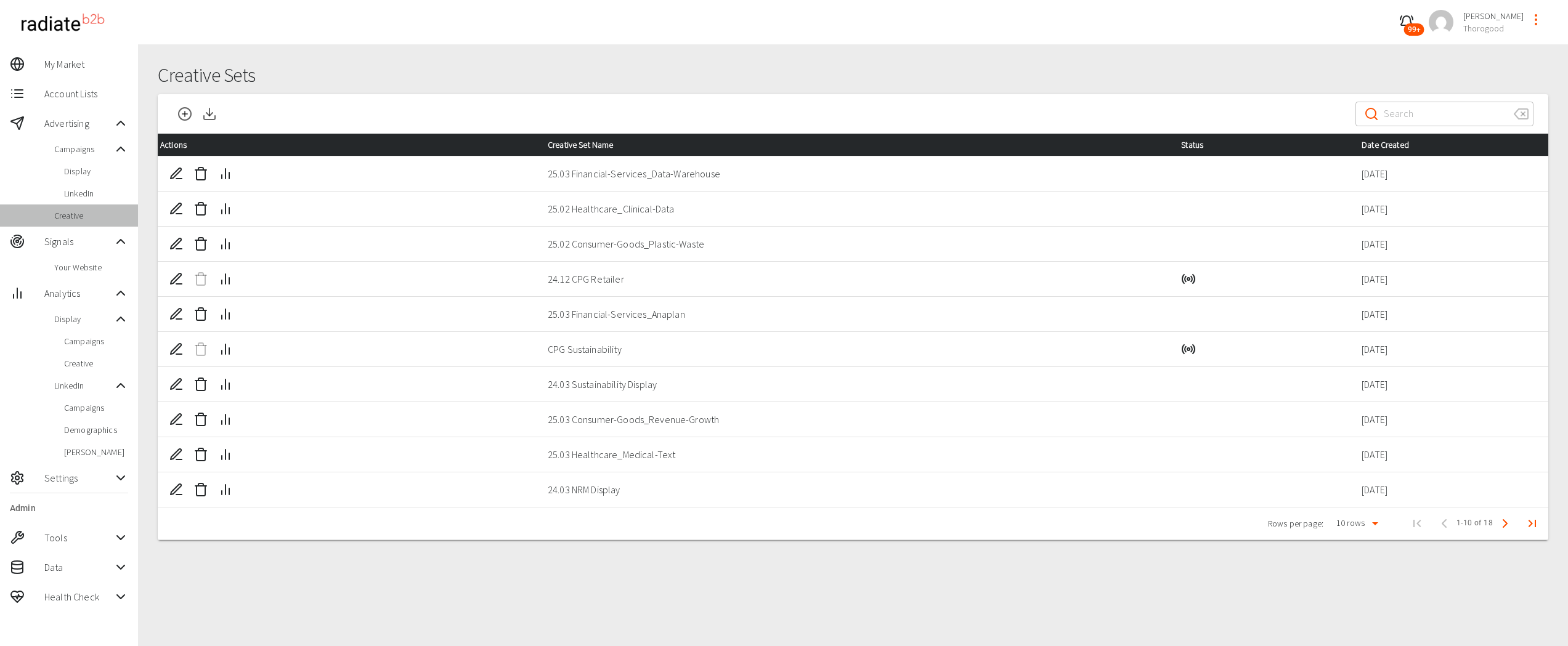
click at [70, 218] on span "Creative" at bounding box center [91, 215] width 74 height 12
click at [1504, 524] on icon "Next Page" at bounding box center [1505, 523] width 15 height 15
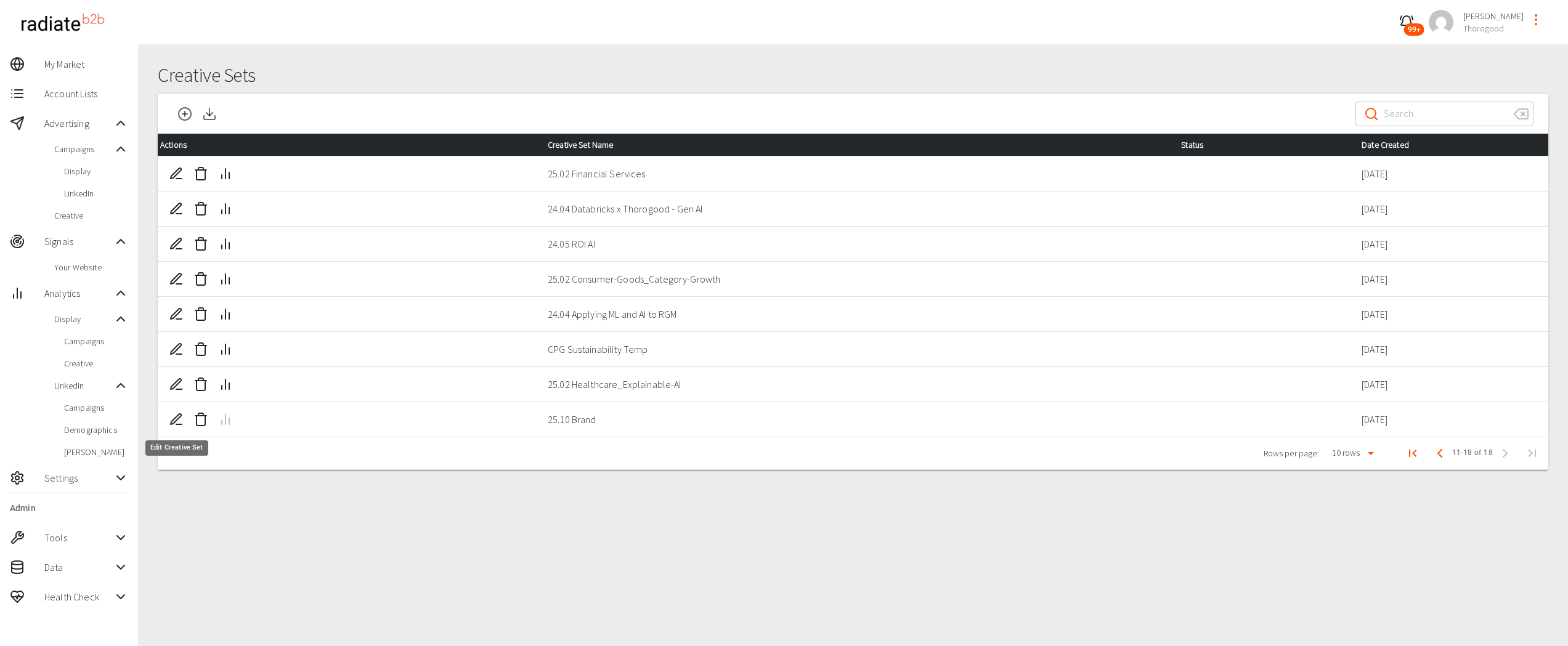
click at [175, 418] on icon "Edit Creative Set" at bounding box center [176, 418] width 10 height 10
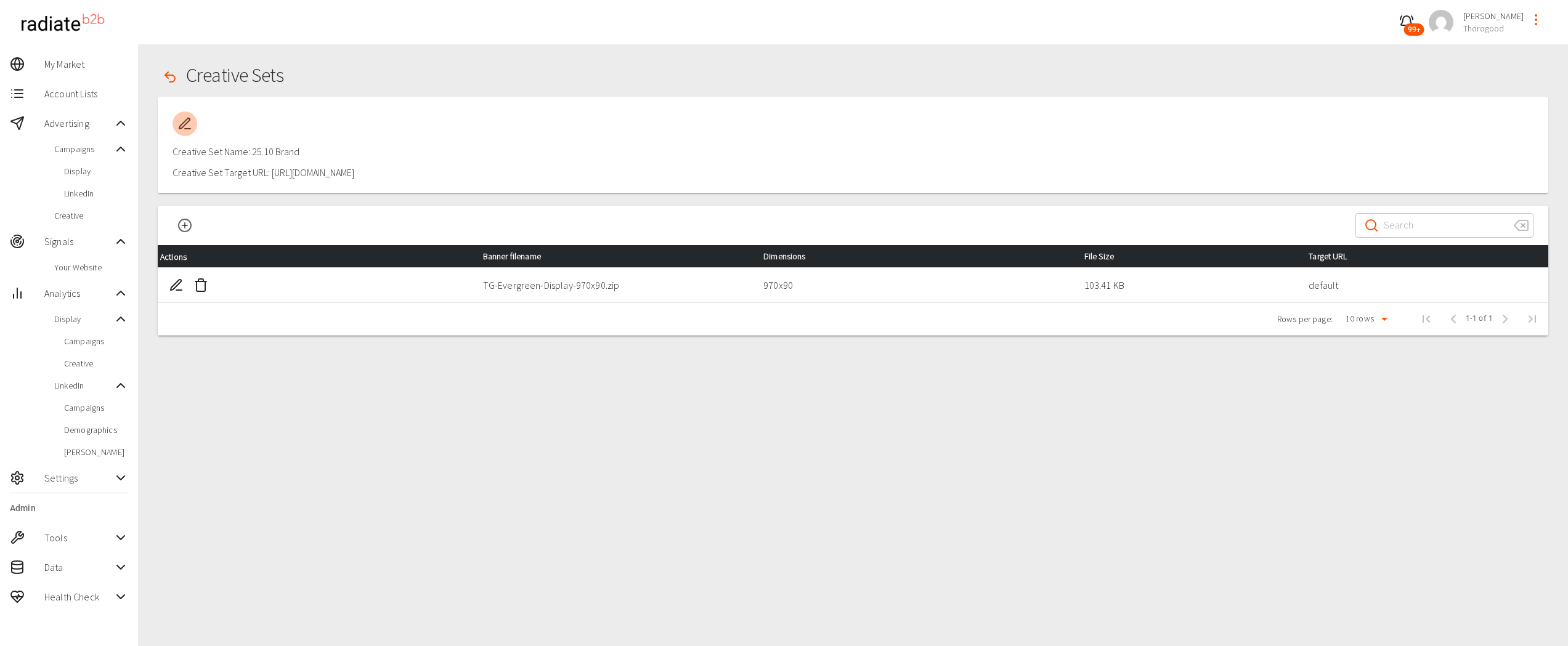
click at [185, 118] on icon "button" at bounding box center [185, 123] width 15 height 15
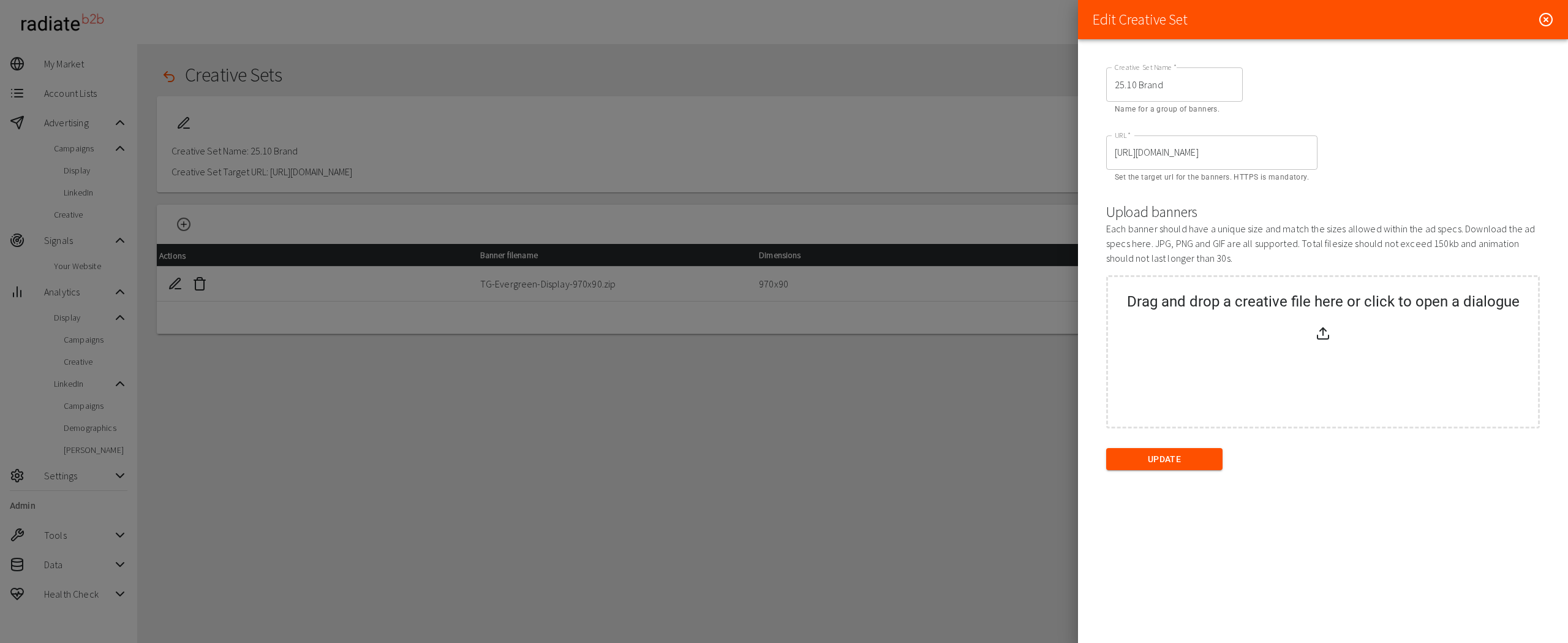
click at [1546, 19] on icon at bounding box center [1546, 20] width 4 height 4
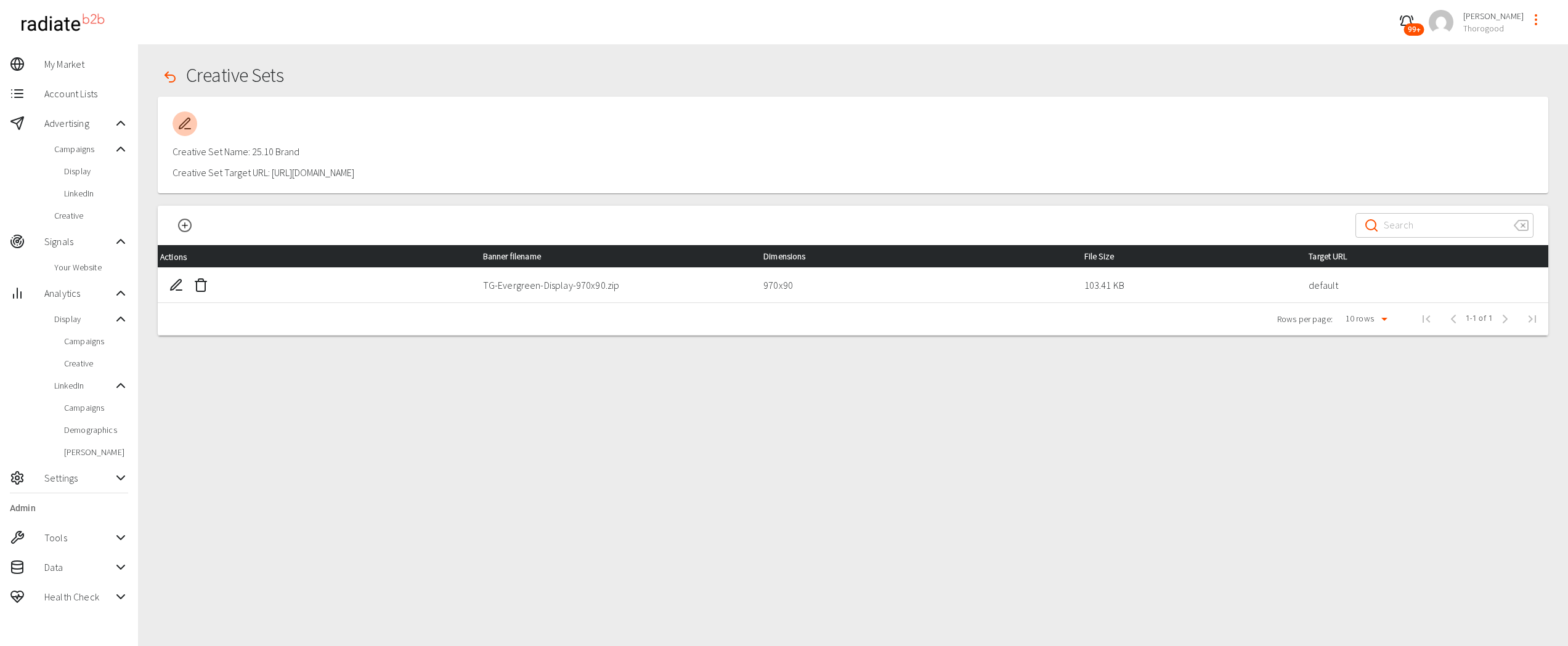
click at [591, 471] on div "Creative Sets Creative Set Name: 25.10 Brand Creative Set Target URL: https://t…" at bounding box center [853, 367] width 1430 height 646
click at [804, 381] on div "Creative Sets Creative Set Name: 25.10 Brand Creative Set Target URL: https://t…" at bounding box center [853, 367] width 1430 height 646
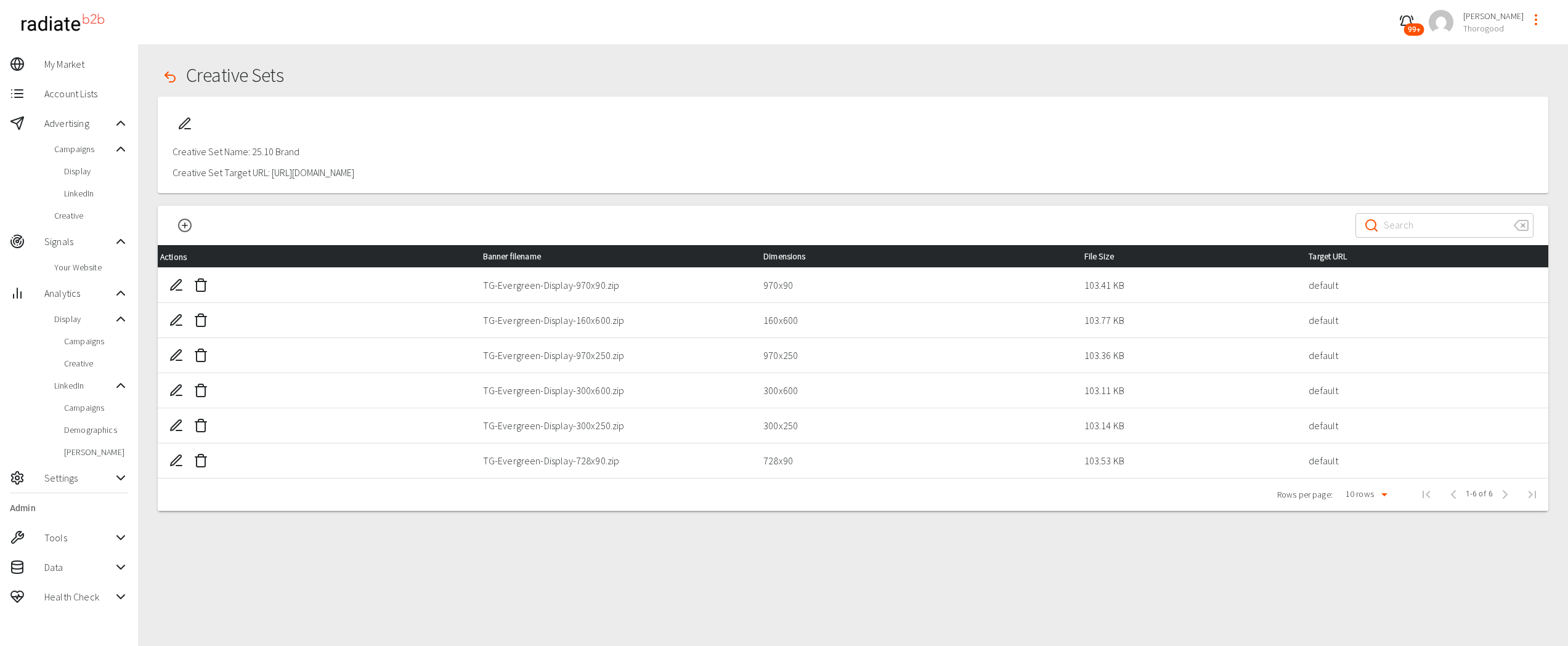
click at [839, 556] on div "​ ​ Actions Banner filename Dimensions File Size Target URL TG-Evergreen-Displa…" at bounding box center [853, 499] width 1390 height 586
drag, startPoint x: 367, startPoint y: 174, endPoint x: 269, endPoint y: 175, distance: 98.0
click at [269, 175] on h3 "Creative Set Target URL: https://thorogood.com" at bounding box center [853, 173] width 1361 height 12
click at [73, 175] on span "Display" at bounding box center [96, 171] width 64 height 12
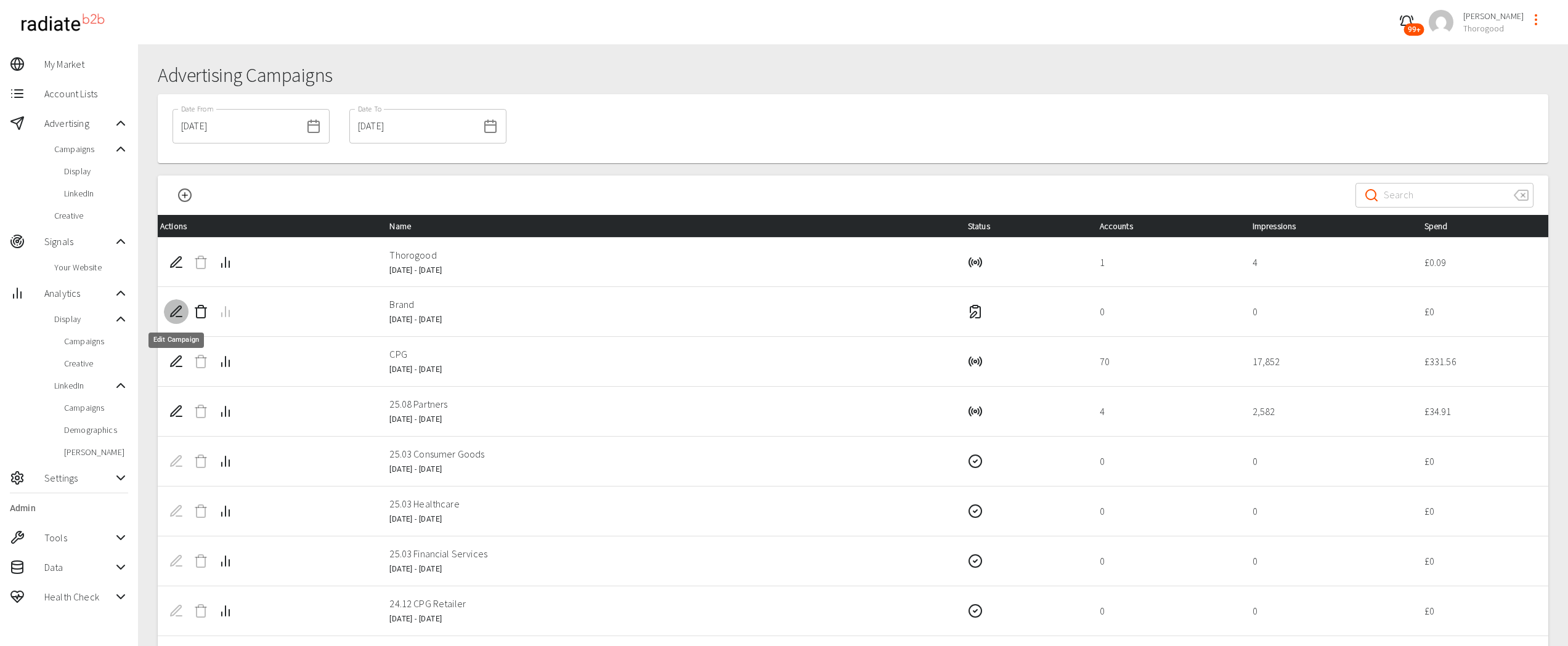
click at [177, 309] on icon "Edit Campaign" at bounding box center [176, 311] width 10 height 10
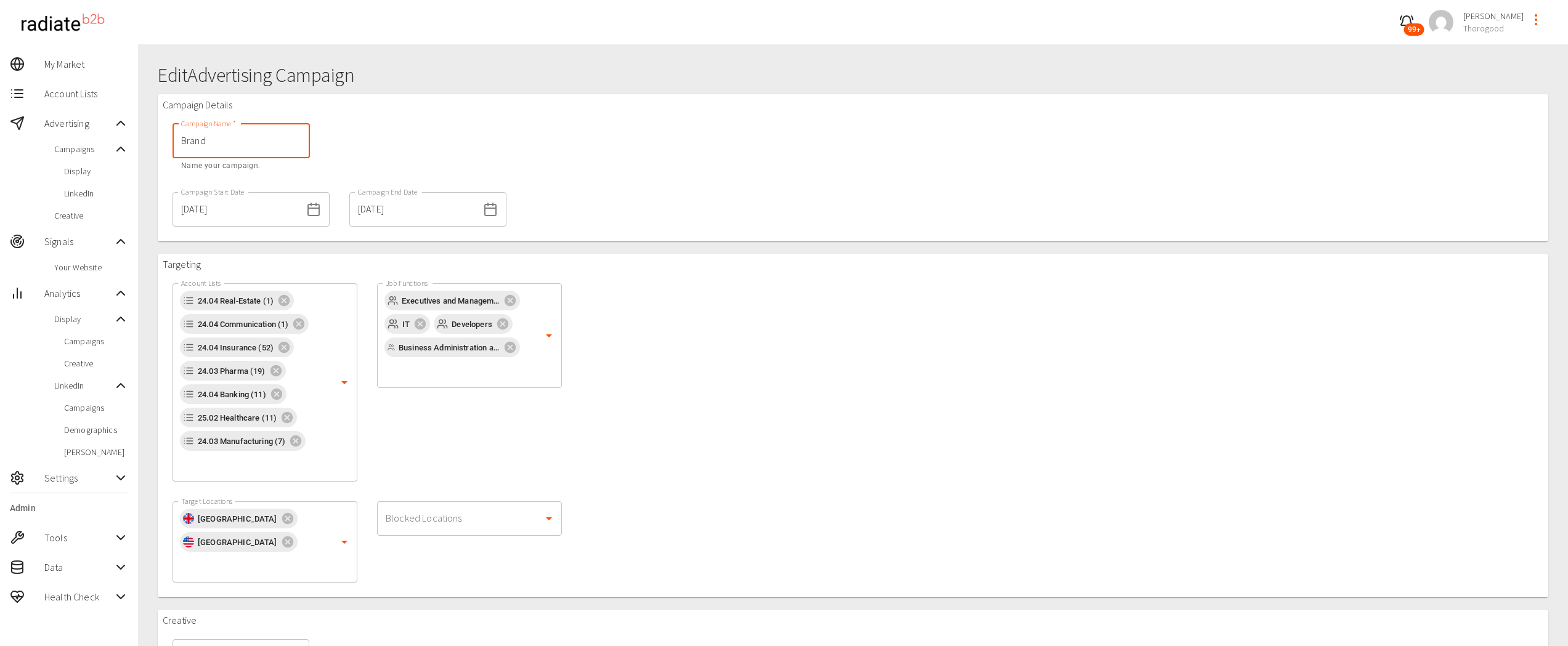
click at [179, 145] on input "Brand" at bounding box center [241, 141] width 138 height 35
type input "25.10 Brand"
click at [707, 361] on div "Targeting Account Lists 24.04 Real-Estate (1) 24.04 Communication (1) 24.04 Ins…" at bounding box center [853, 426] width 1390 height 344
click at [416, 220] on input "[DATE]" at bounding box center [414, 210] width 129 height 35
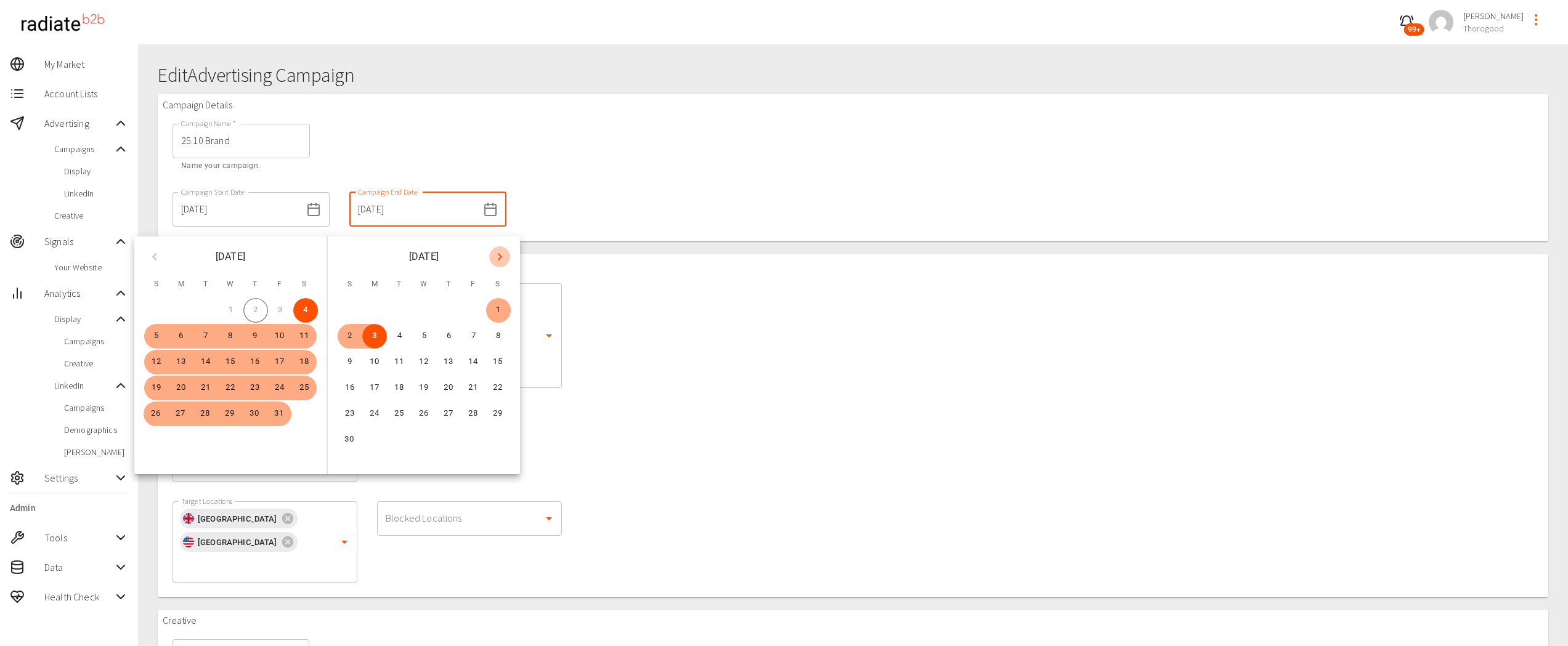
click at [496, 258] on icon "Next month" at bounding box center [499, 256] width 15 height 15
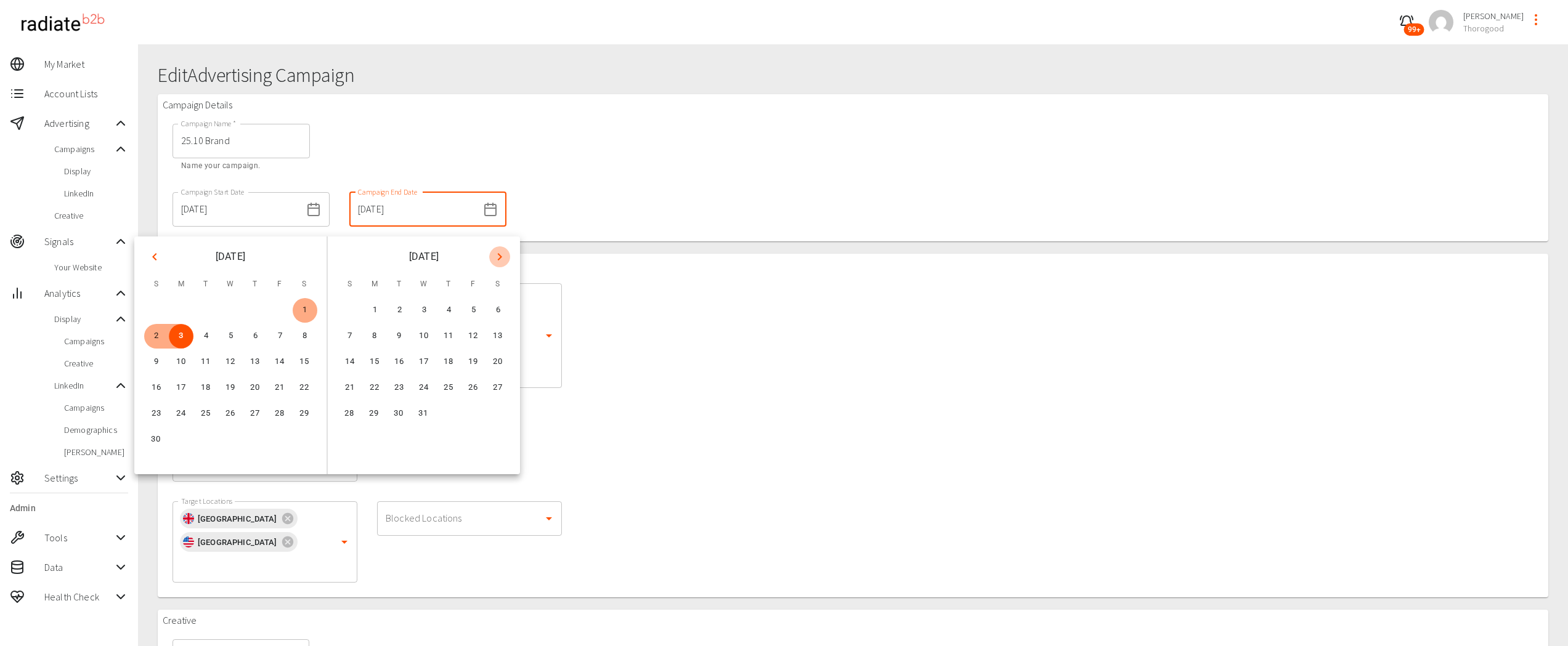
click at [503, 255] on icon "Next month" at bounding box center [499, 256] width 15 height 15
click at [500, 415] on button "31" at bounding box center [498, 414] width 24 height 24
type input "31/01/2026"
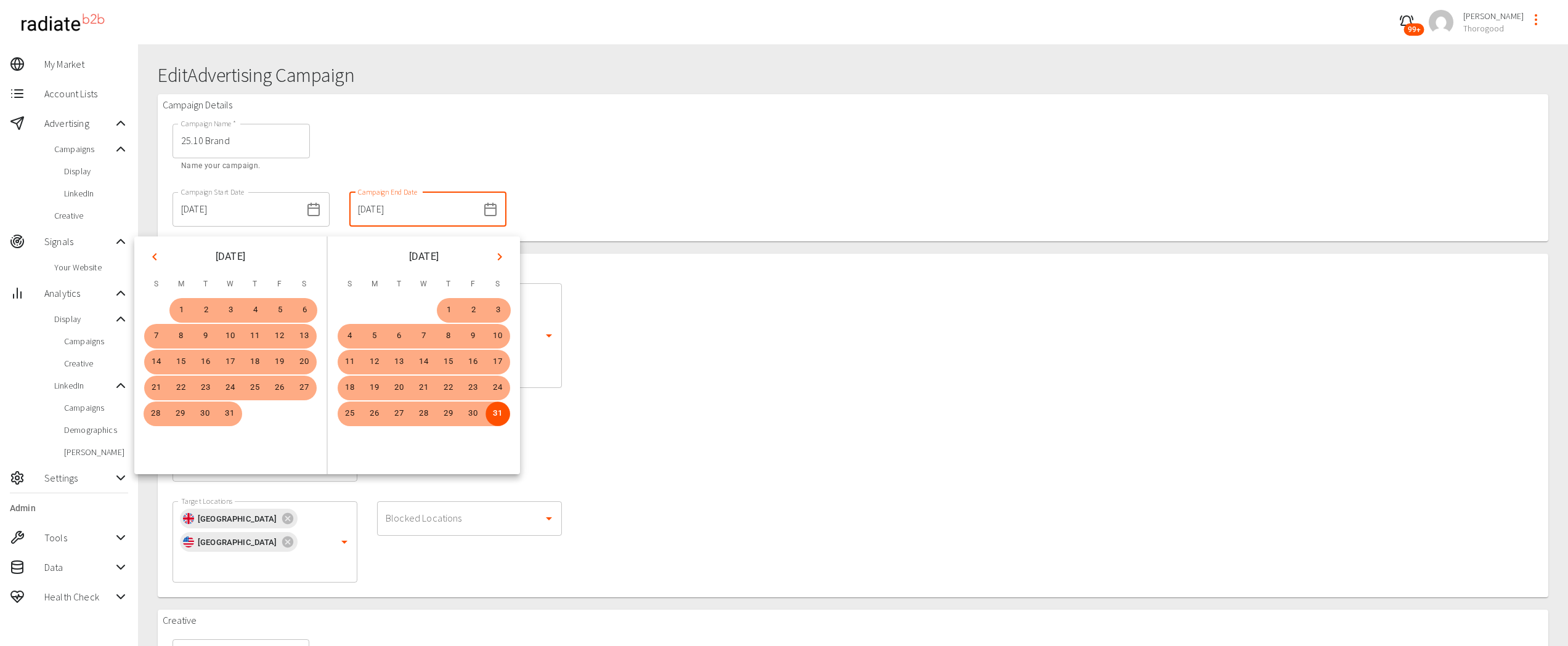
click at [677, 414] on div "Targeting Account Lists 24.04 Real-Estate (1) 24.04 Communication (1) 24.04 Ins…" at bounding box center [853, 426] width 1390 height 344
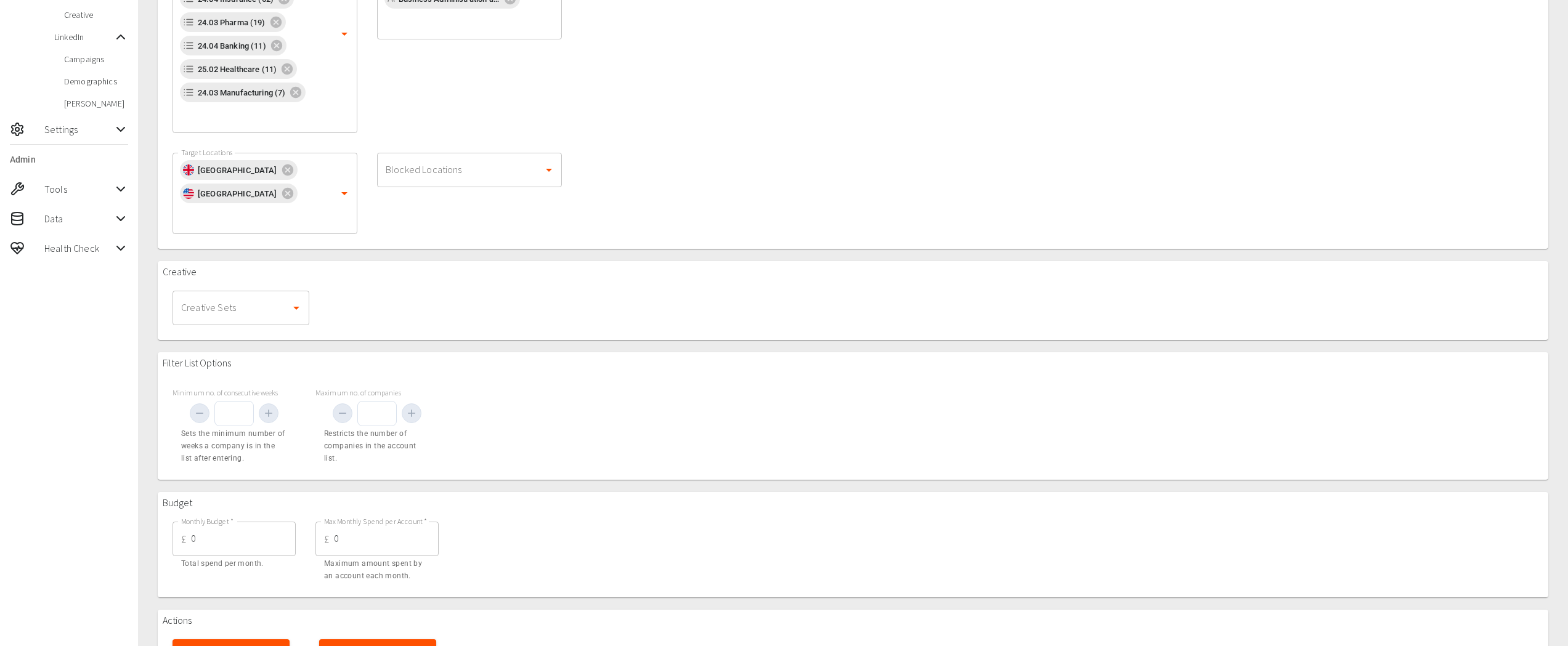
scroll to position [370, 0]
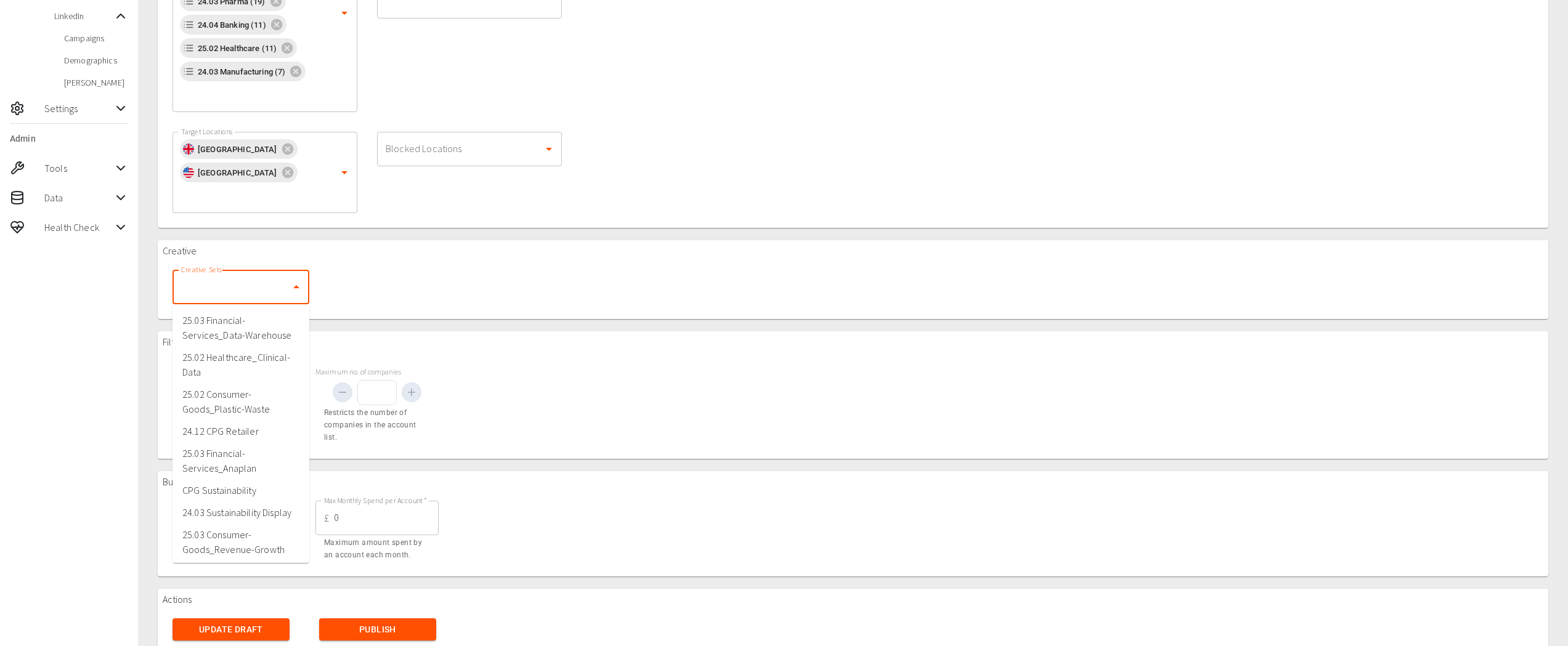
click at [221, 292] on input "Creative Sets" at bounding box center [232, 287] width 107 height 23
click at [227, 550] on li "25.10 Brand" at bounding box center [241, 546] width 137 height 22
drag, startPoint x: 257, startPoint y: 527, endPoint x: 137, endPoint y: 519, distance: 120.3
click at [137, 519] on div "99+ Riaz Kanani Thorogood My Market Account Lists Advertising Campaigns Display…" at bounding box center [784, 152] width 1568 height 1045
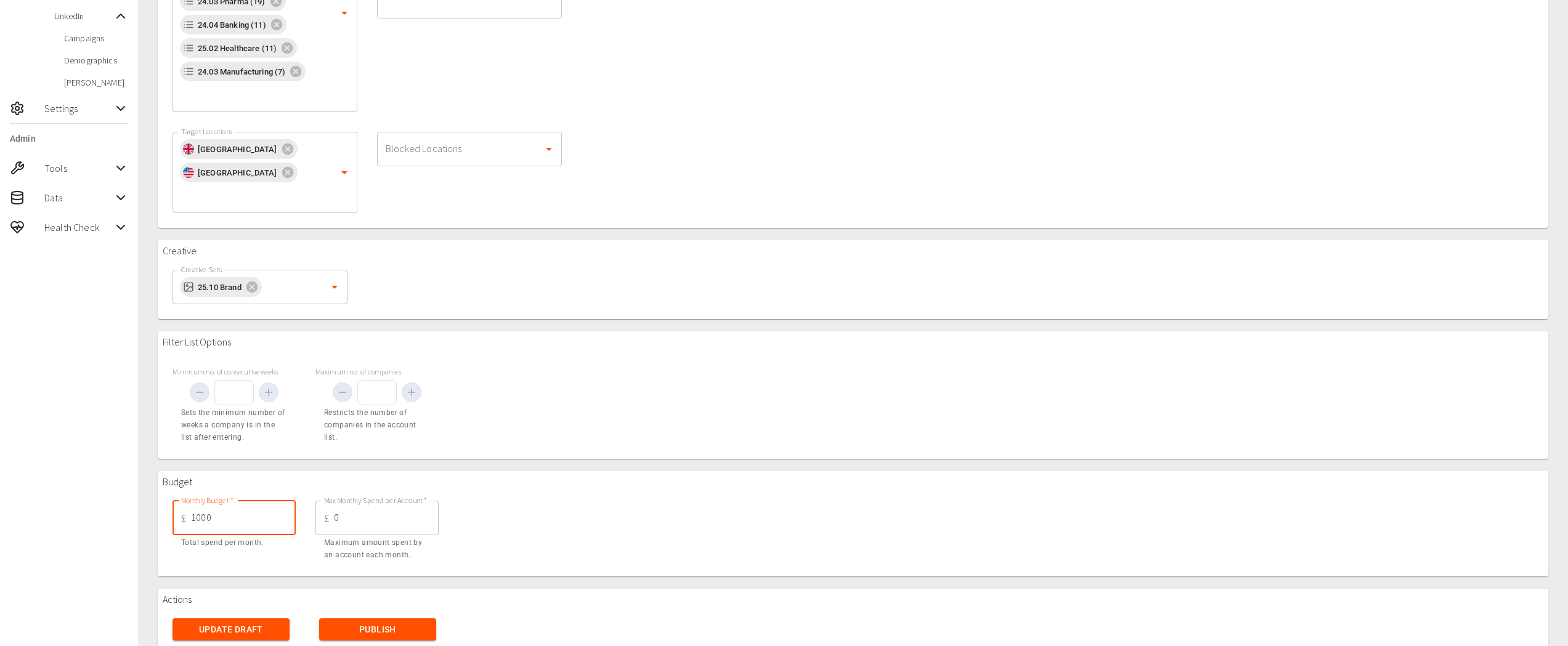
type input "1000"
drag, startPoint x: 391, startPoint y: 519, endPoint x: 274, endPoint y: 528, distance: 117.3
click at [274, 528] on div "Monthly Budget   * £ 1000 Monthly Budget   * Total spend per month. Max Monthly…" at bounding box center [305, 531] width 286 height 80
type input "10"
click at [608, 492] on div "Budget Monthly Budget   * £ 1000 Monthly Budget   * Total spend per month. Max …" at bounding box center [853, 524] width 1390 height 105
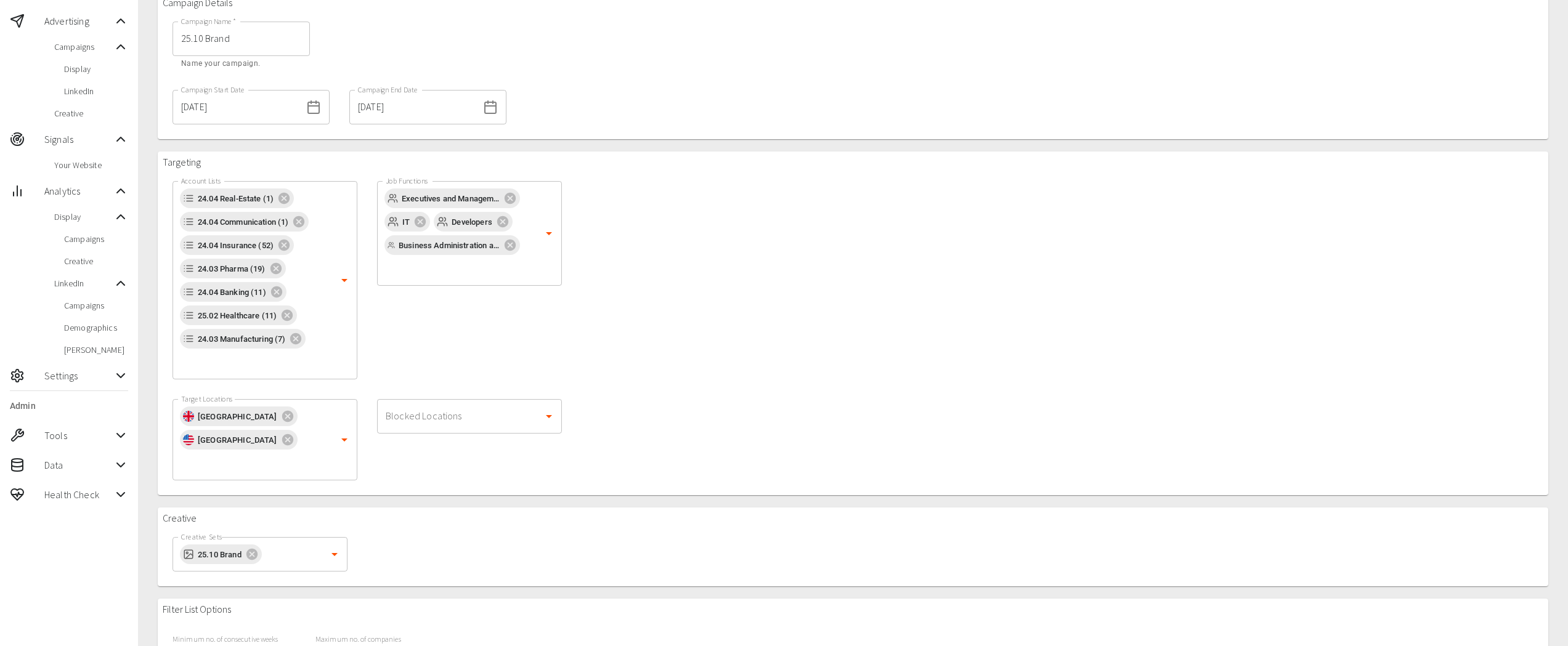
scroll to position [399, 0]
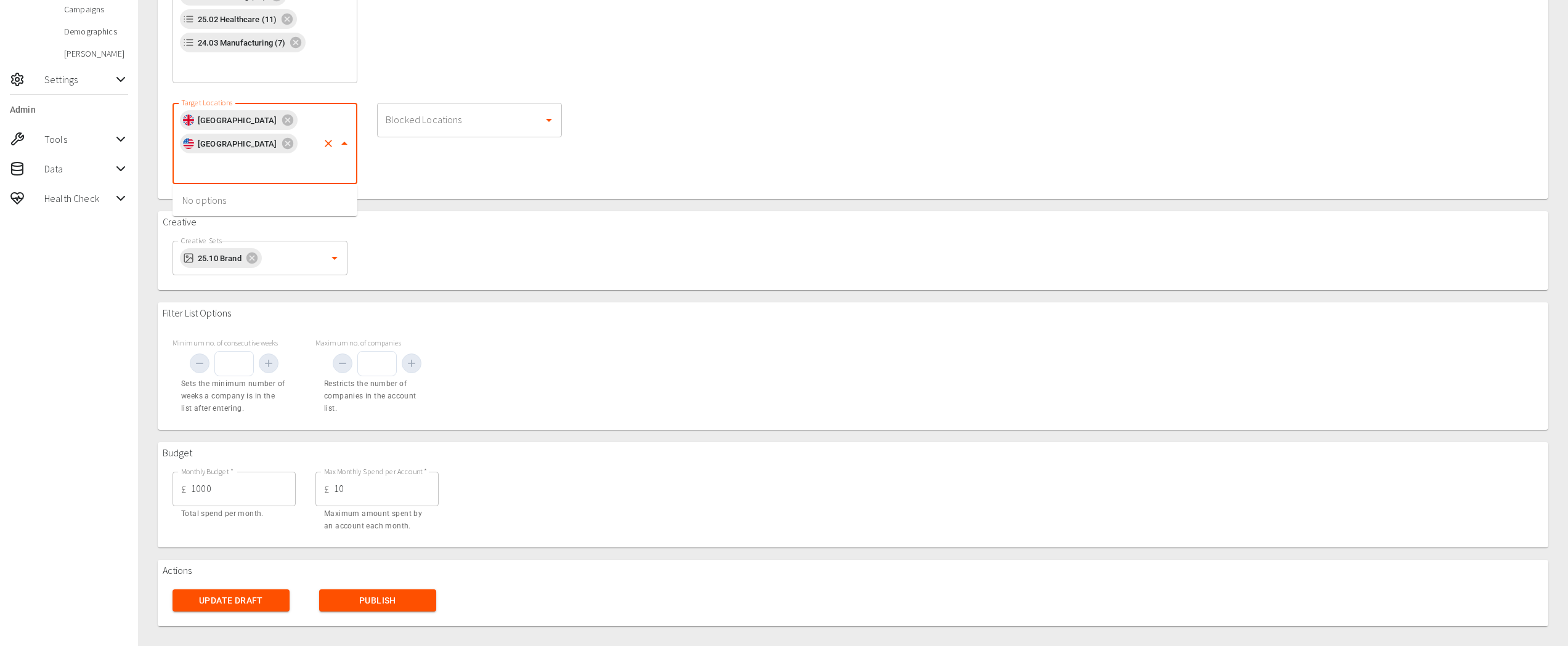
click at [257, 175] on input "Target Locations" at bounding box center [248, 166] width 140 height 23
click at [573, 375] on div "Filter List Options Minimum no. of consecutive weeks Sets the minimum number of…" at bounding box center [853, 365] width 1390 height 127
click at [395, 597] on button "Publish" at bounding box center [378, 600] width 117 height 22
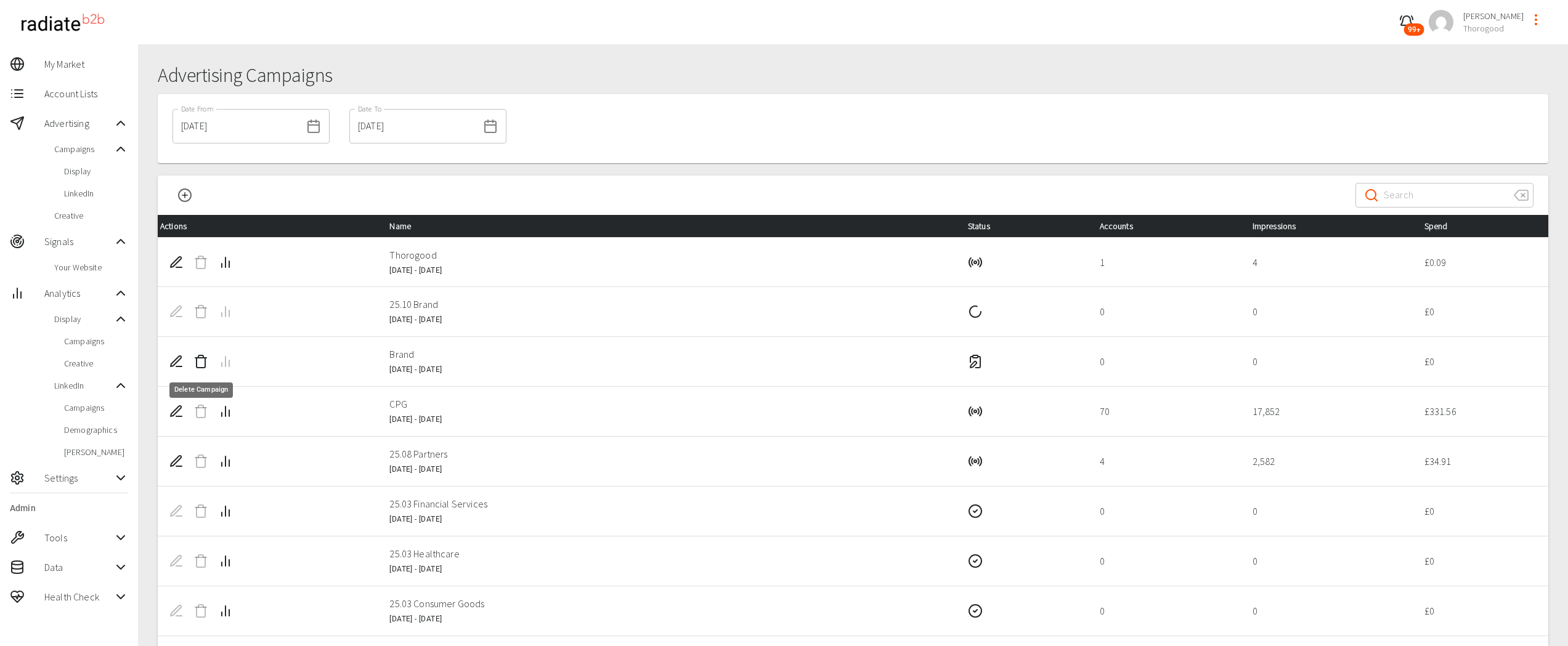
click at [200, 364] on icon "Delete Campaign" at bounding box center [201, 361] width 15 height 15
click at [91, 166] on span "Display" at bounding box center [96, 171] width 64 height 12
click at [94, 175] on span "Display" at bounding box center [96, 171] width 64 height 12
